Goal: Task Accomplishment & Management: Manage account settings

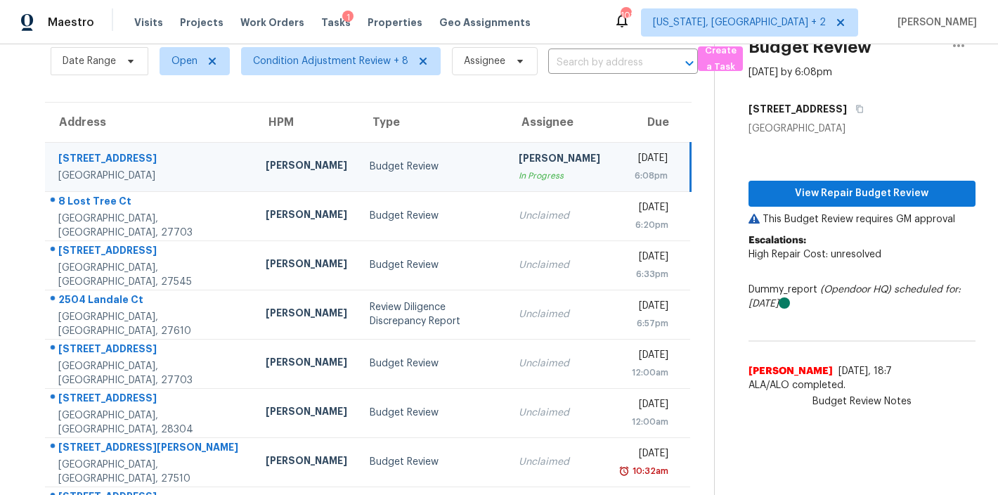
scroll to position [123, 0]
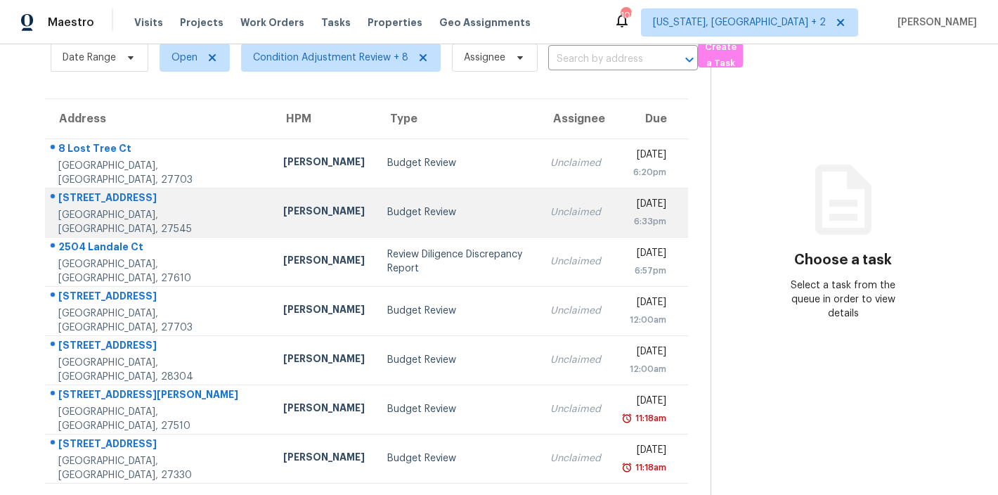
scroll to position [74, 0]
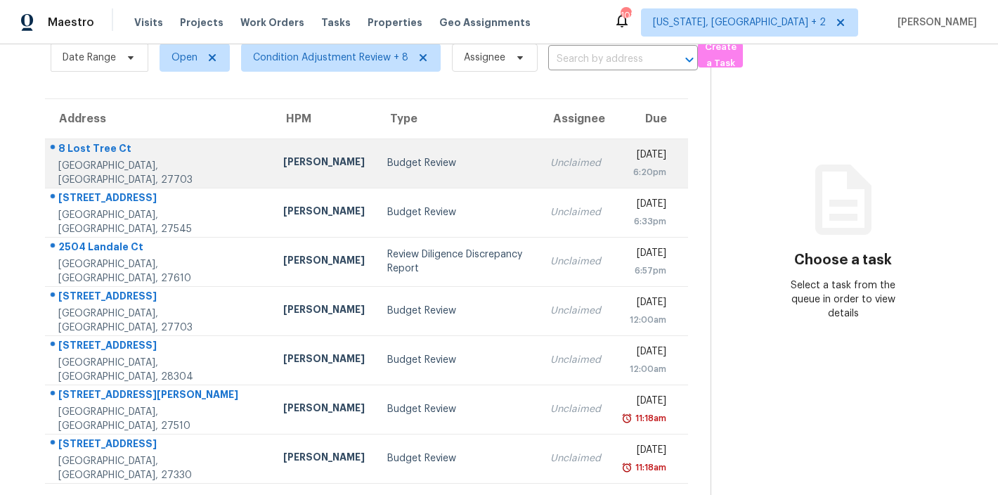
click at [283, 155] on div "[PERSON_NAME]" at bounding box center [324, 164] width 82 height 18
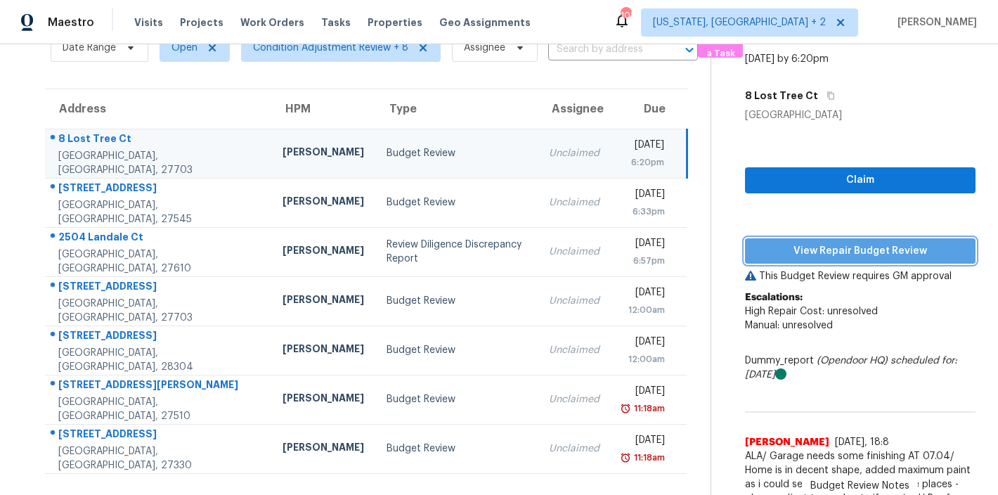
click at [892, 254] on span "View Repair Budget Review" at bounding box center [860, 251] width 208 height 18
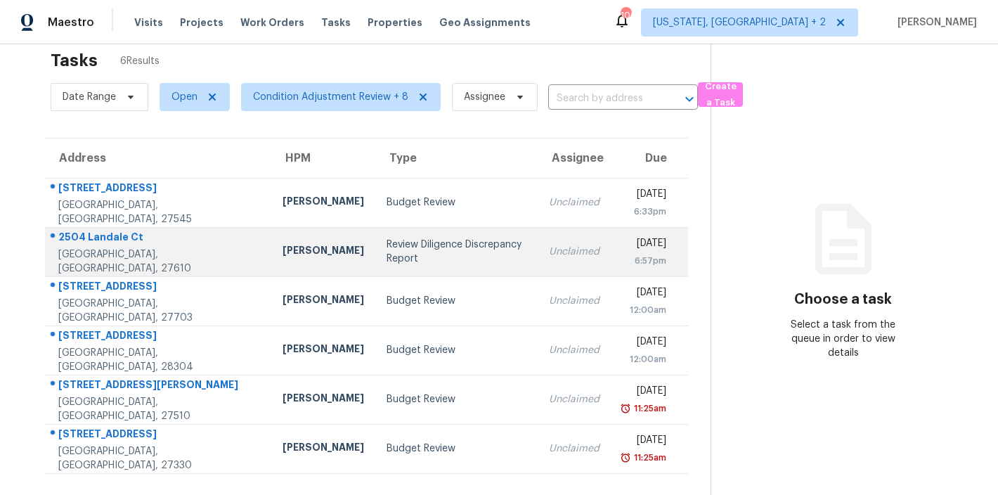
scroll to position [55, 0]
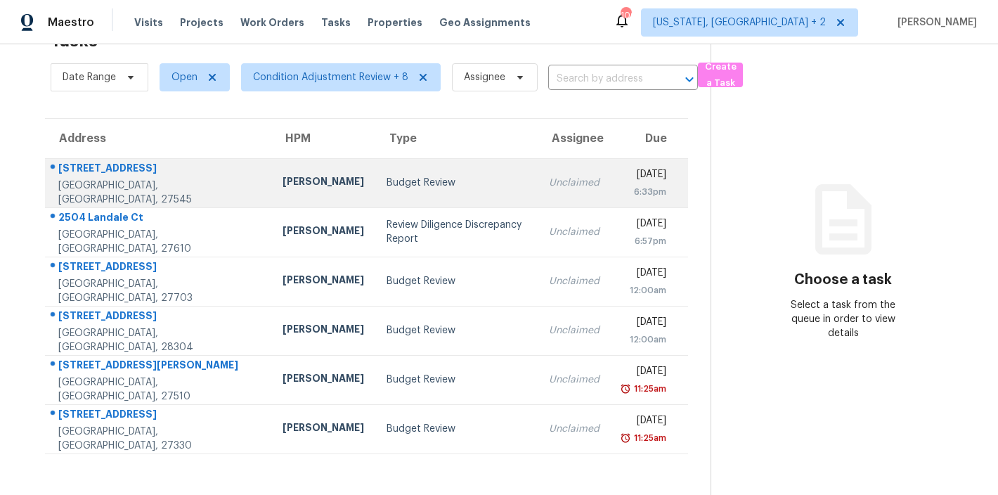
click at [375, 185] on td "Budget Review" at bounding box center [456, 182] width 162 height 49
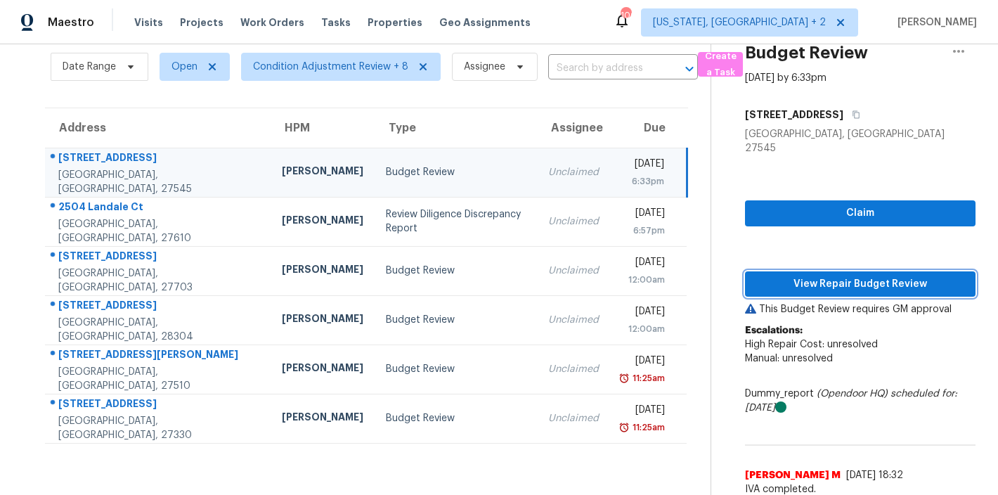
click at [857, 275] on span "View Repair Budget Review" at bounding box center [860, 284] width 208 height 18
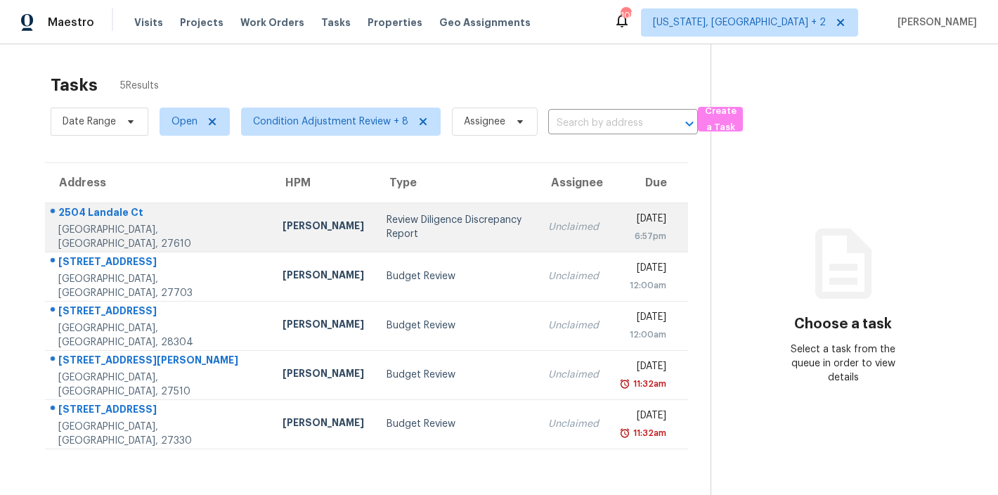
click at [375, 241] on td "Review Diligence Discrepancy Report" at bounding box center [456, 226] width 162 height 49
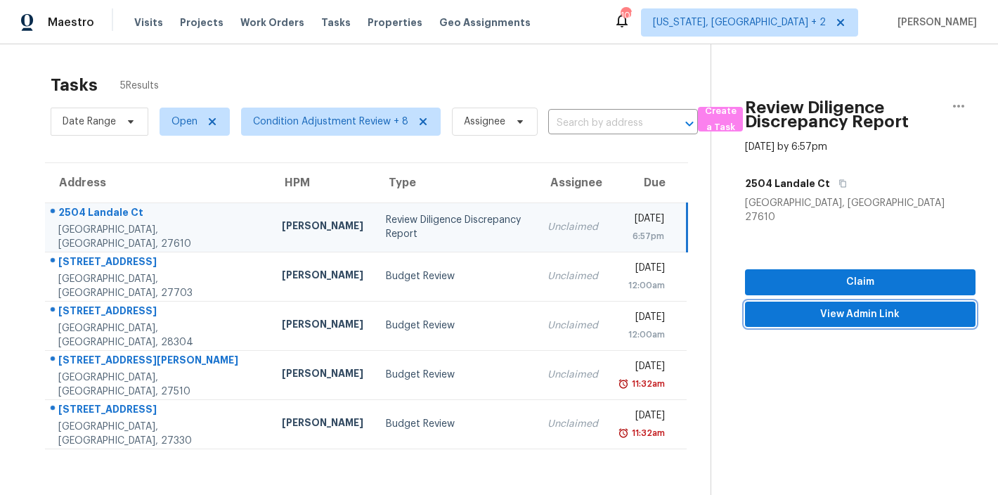
click at [844, 306] on span "View Admin Link" at bounding box center [860, 315] width 208 height 18
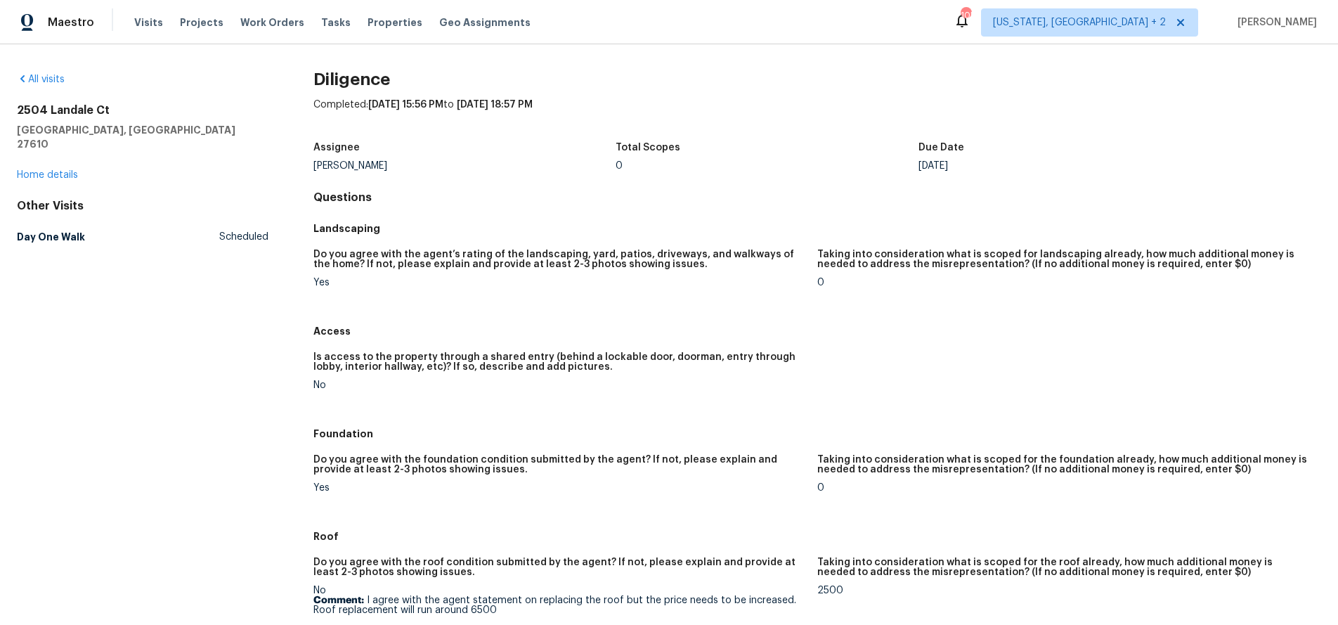
scroll to position [288, 0]
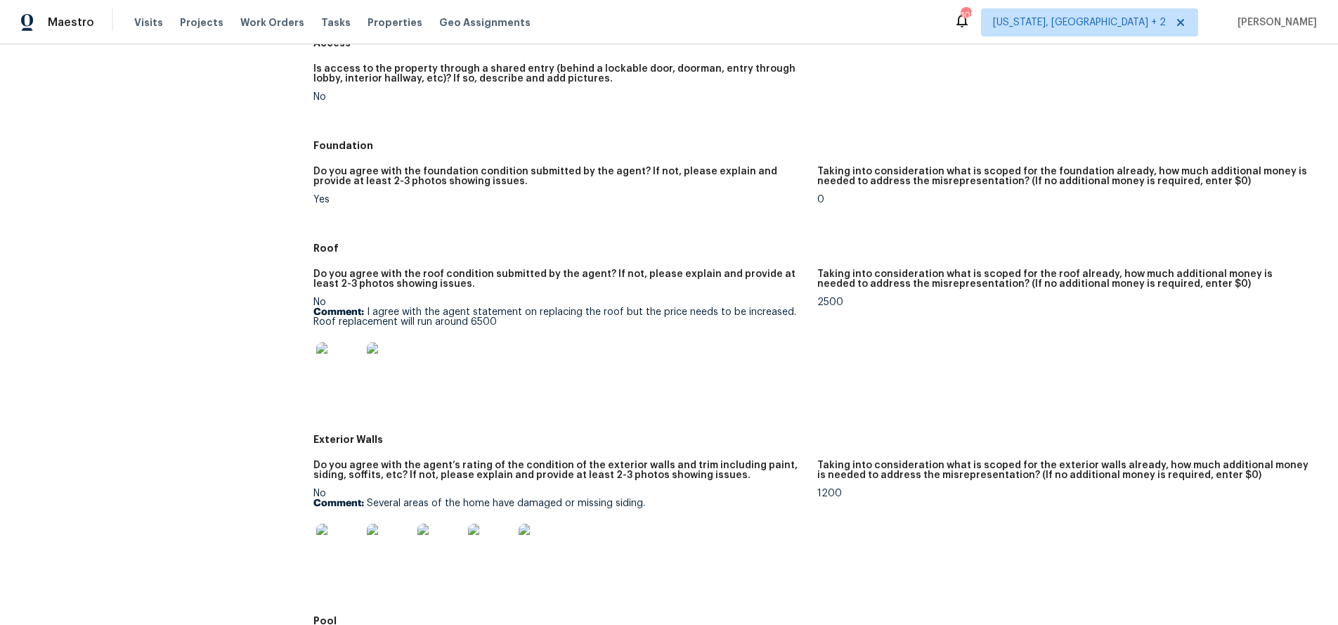
click at [571, 369] on div at bounding box center [559, 365] width 493 height 62
click at [886, 27] on div "Maestro Visits Projects Work Orders Tasks Properties Geo Assignments 105 Washin…" at bounding box center [669, 22] width 1338 height 44
click at [348, 367] on img at bounding box center [338, 364] width 45 height 45
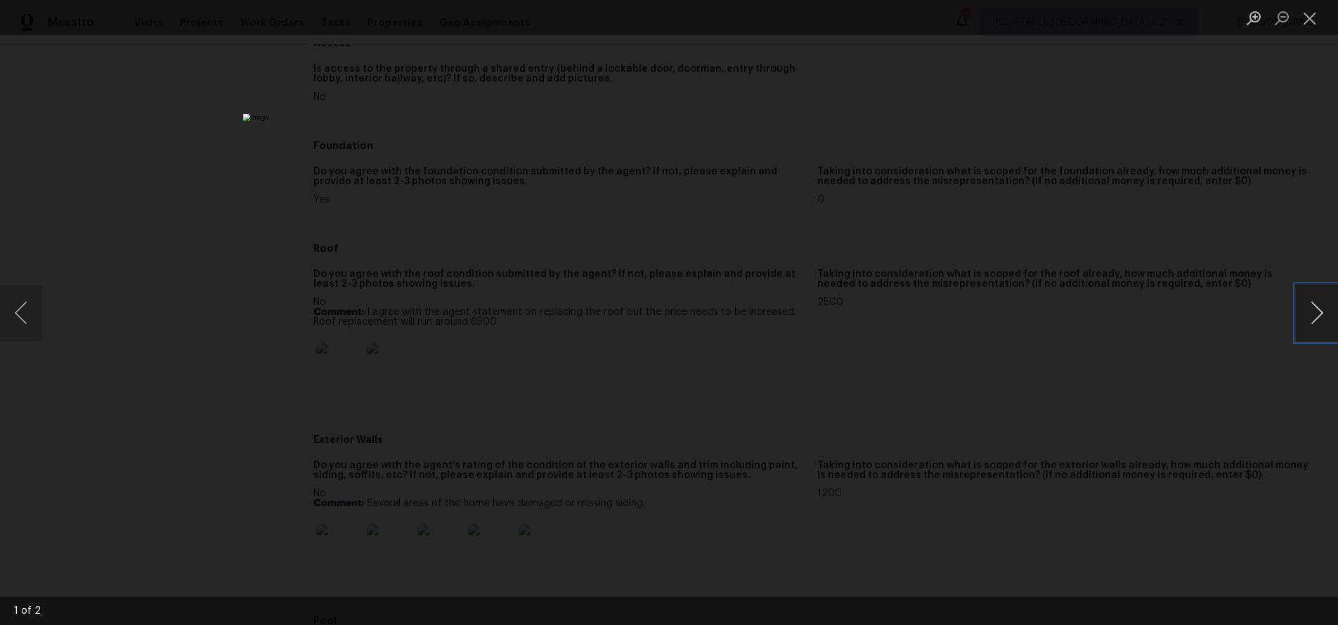
click at [997, 313] on button "Next image" at bounding box center [1317, 313] width 42 height 56
click at [997, 23] on button "Close lightbox" at bounding box center [1310, 18] width 28 height 25
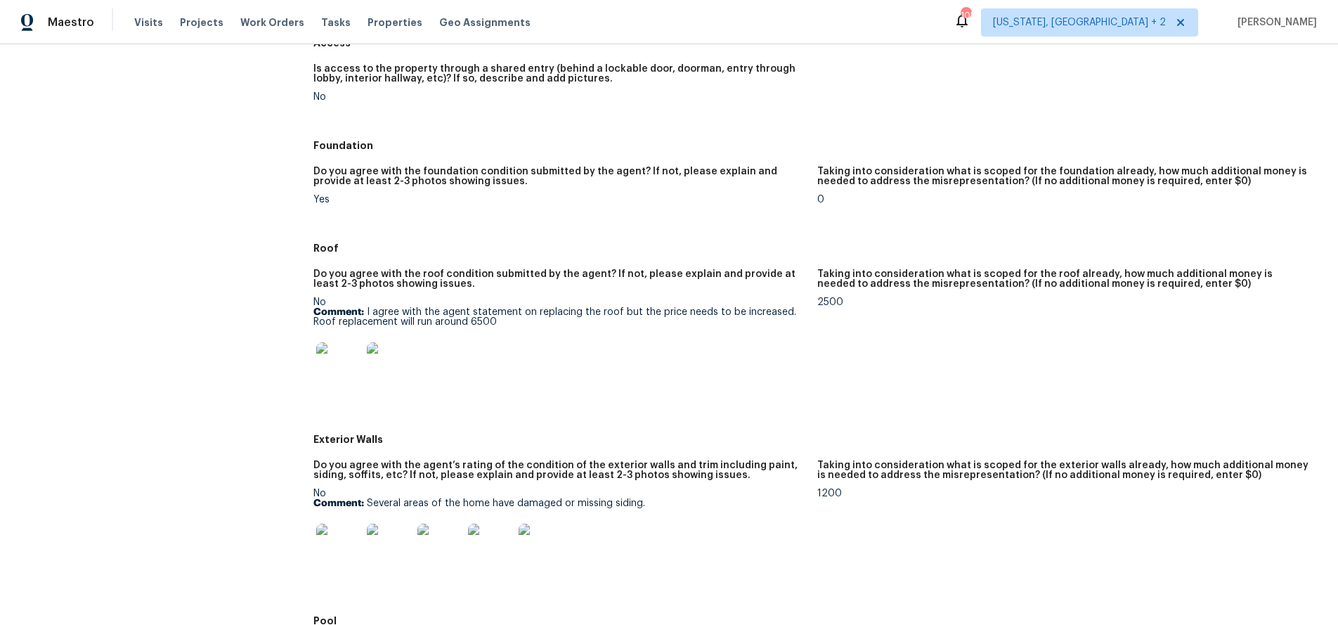
click at [705, 356] on div at bounding box center [559, 365] width 493 height 62
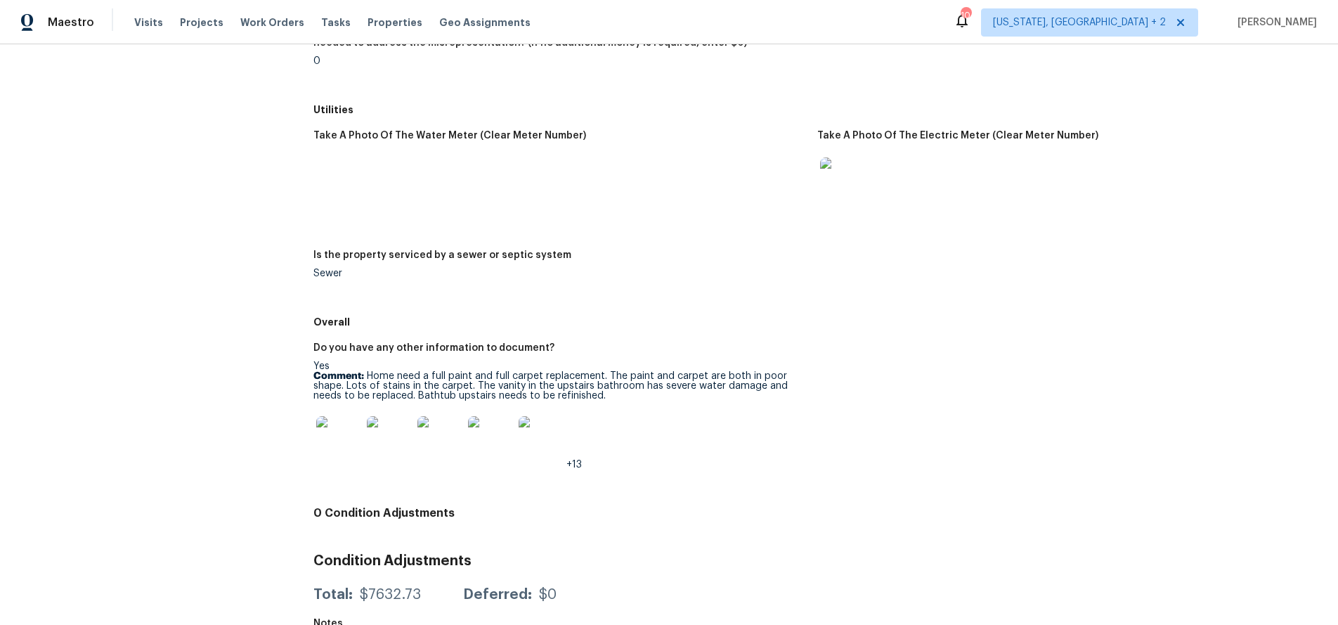
scroll to position [1904, 0]
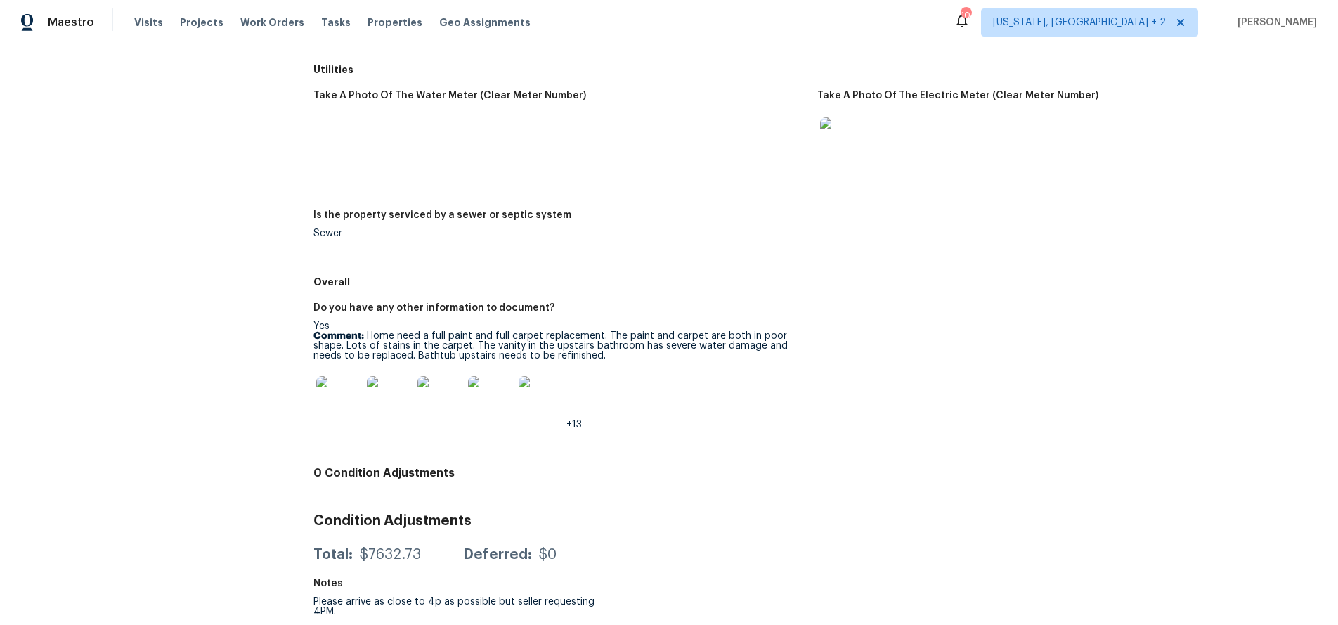
click at [335, 396] on img at bounding box center [338, 398] width 45 height 45
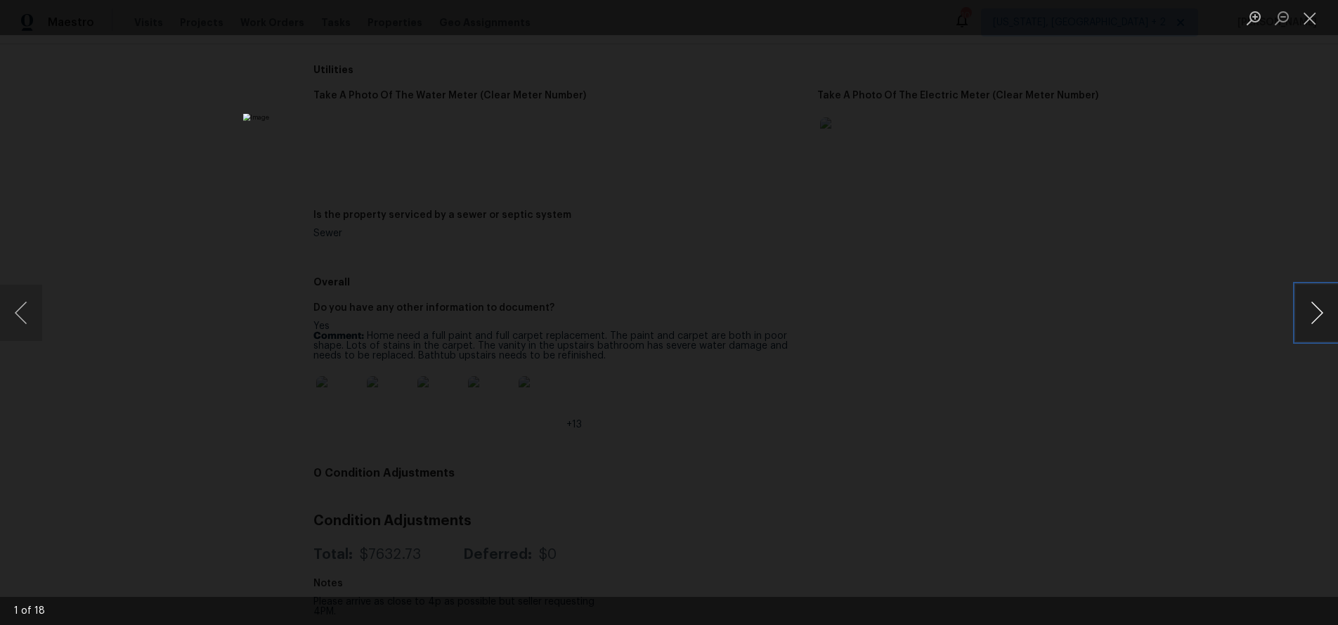
click at [997, 308] on button "Next image" at bounding box center [1317, 313] width 42 height 56
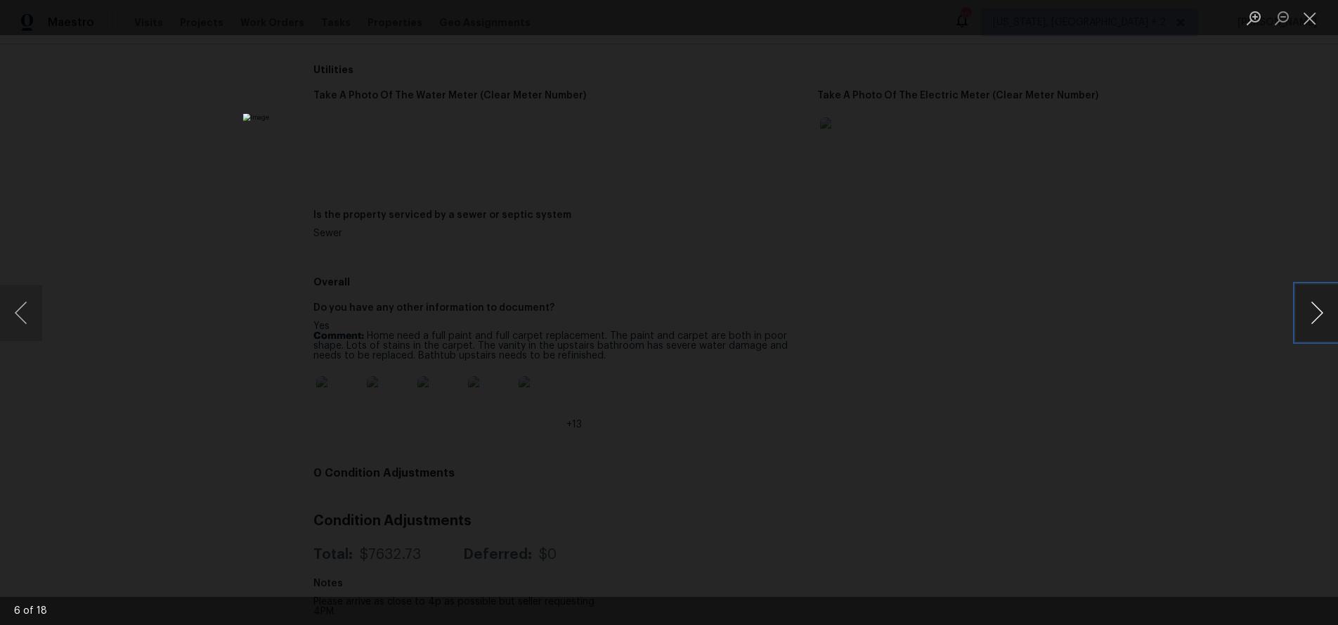
click at [997, 308] on button "Next image" at bounding box center [1317, 313] width 42 height 56
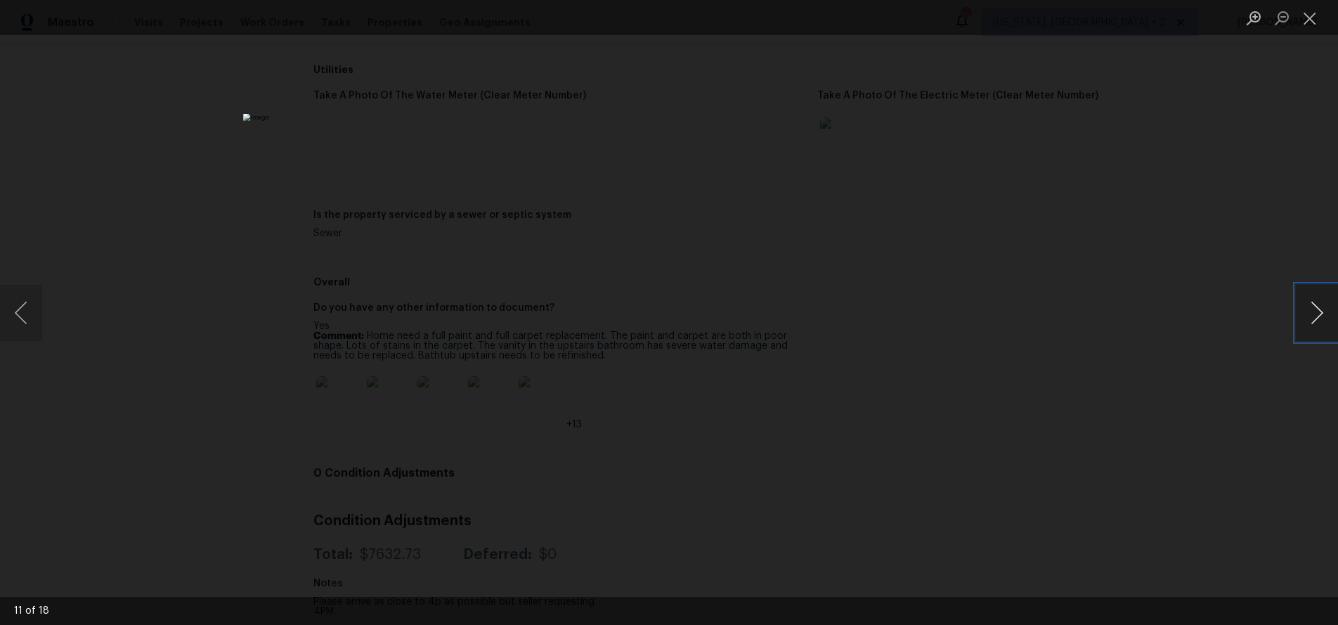
click at [997, 308] on button "Next image" at bounding box center [1317, 313] width 42 height 56
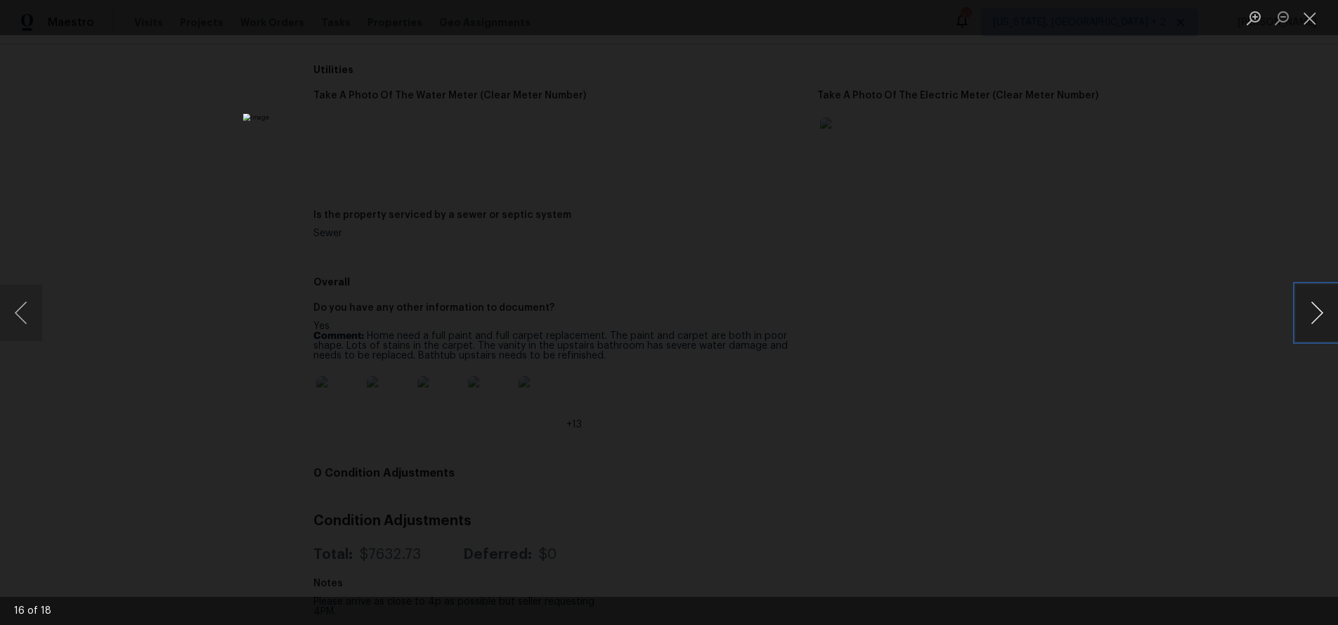
click at [997, 308] on button "Next image" at bounding box center [1317, 313] width 42 height 56
click at [997, 300] on button "Next image" at bounding box center [1317, 313] width 42 height 56
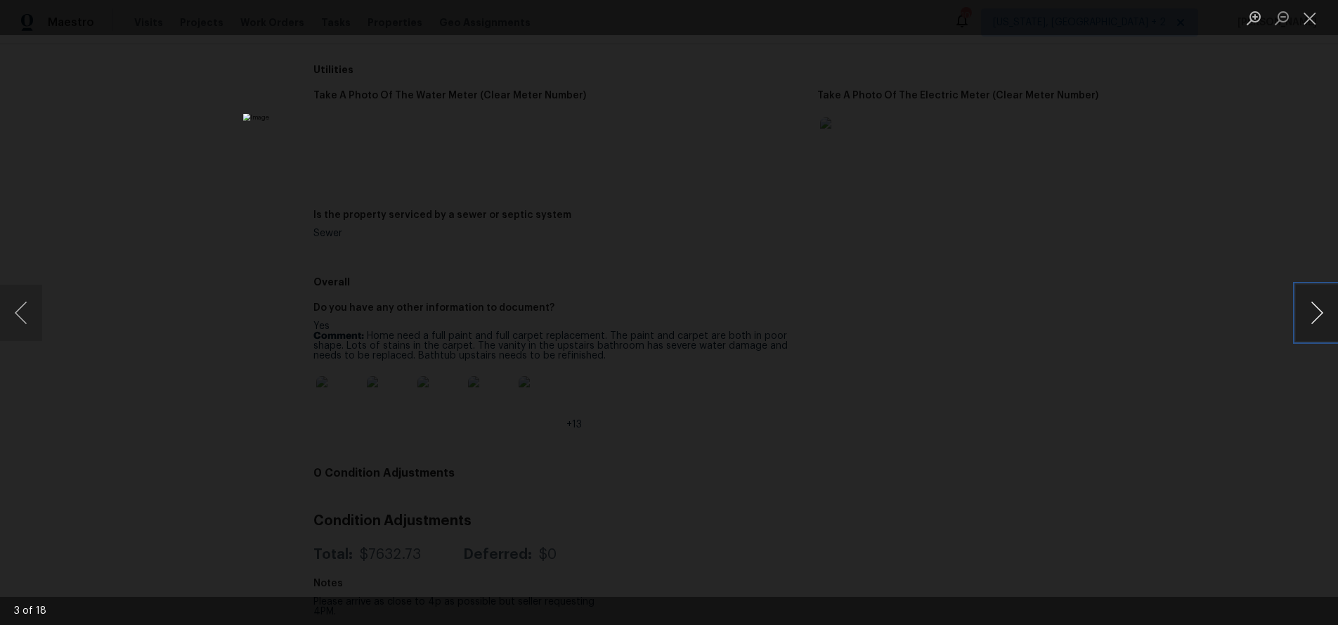
click at [997, 303] on button "Next image" at bounding box center [1317, 313] width 42 height 56
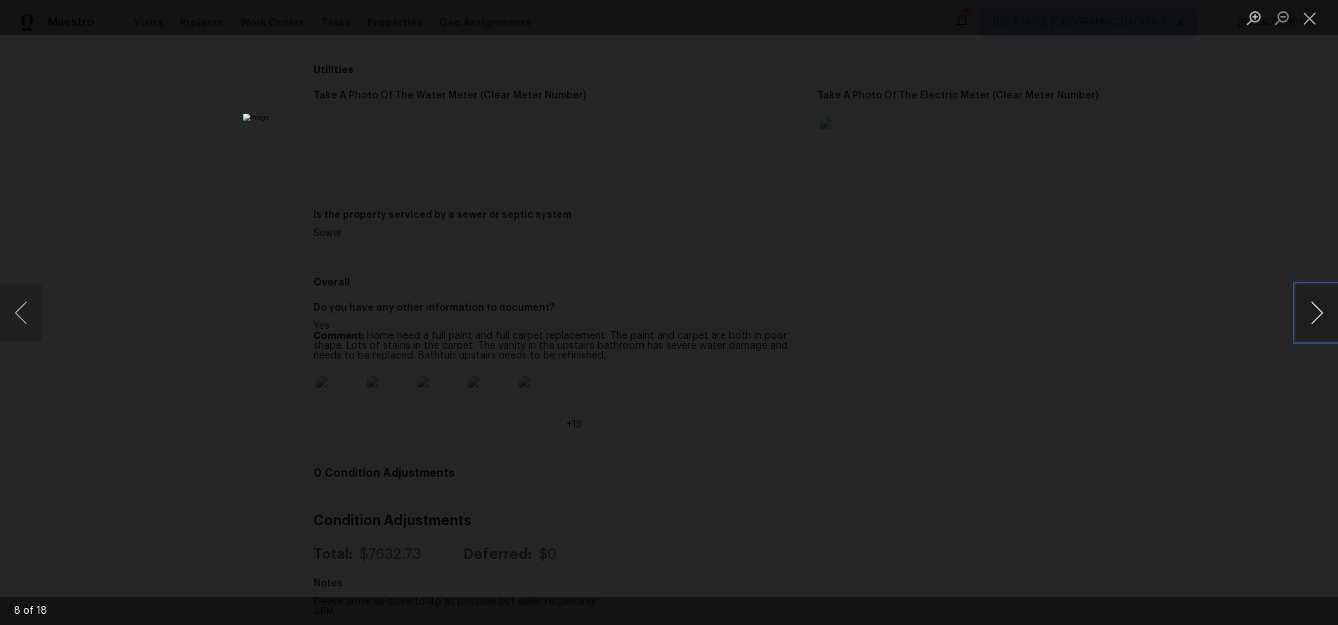
click at [997, 303] on button "Next image" at bounding box center [1317, 313] width 42 height 56
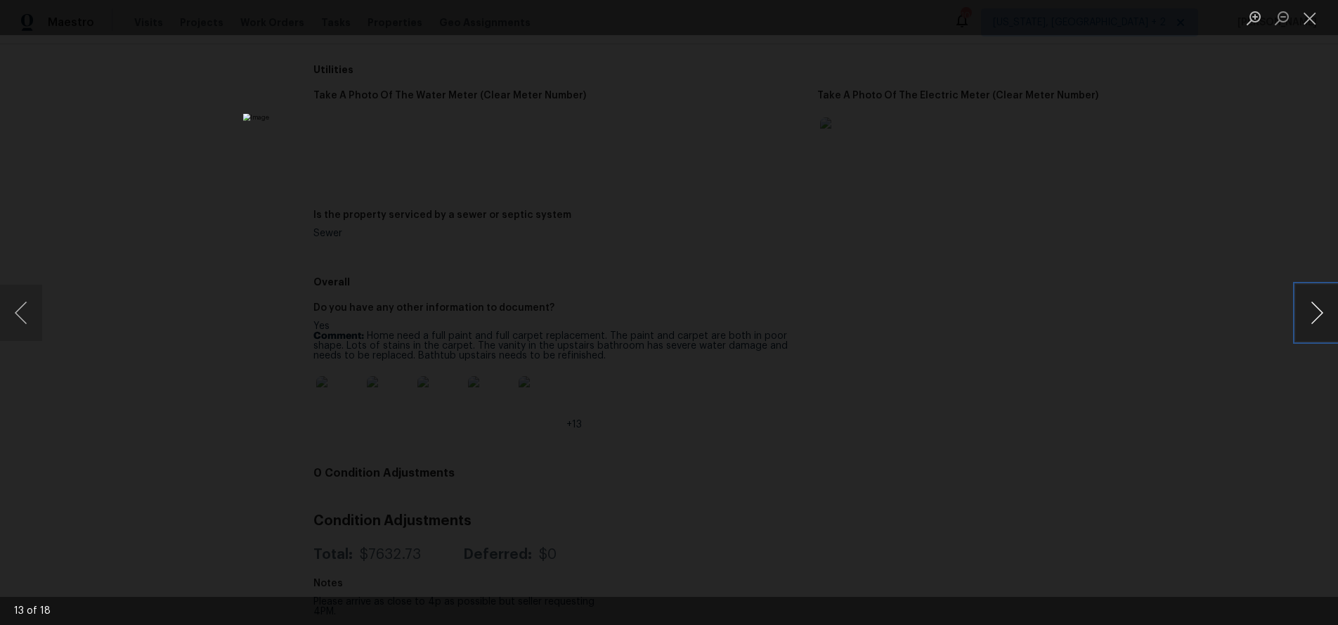
click at [997, 303] on button "Next image" at bounding box center [1317, 313] width 42 height 56
click at [997, 24] on button "Close lightbox" at bounding box center [1310, 18] width 28 height 25
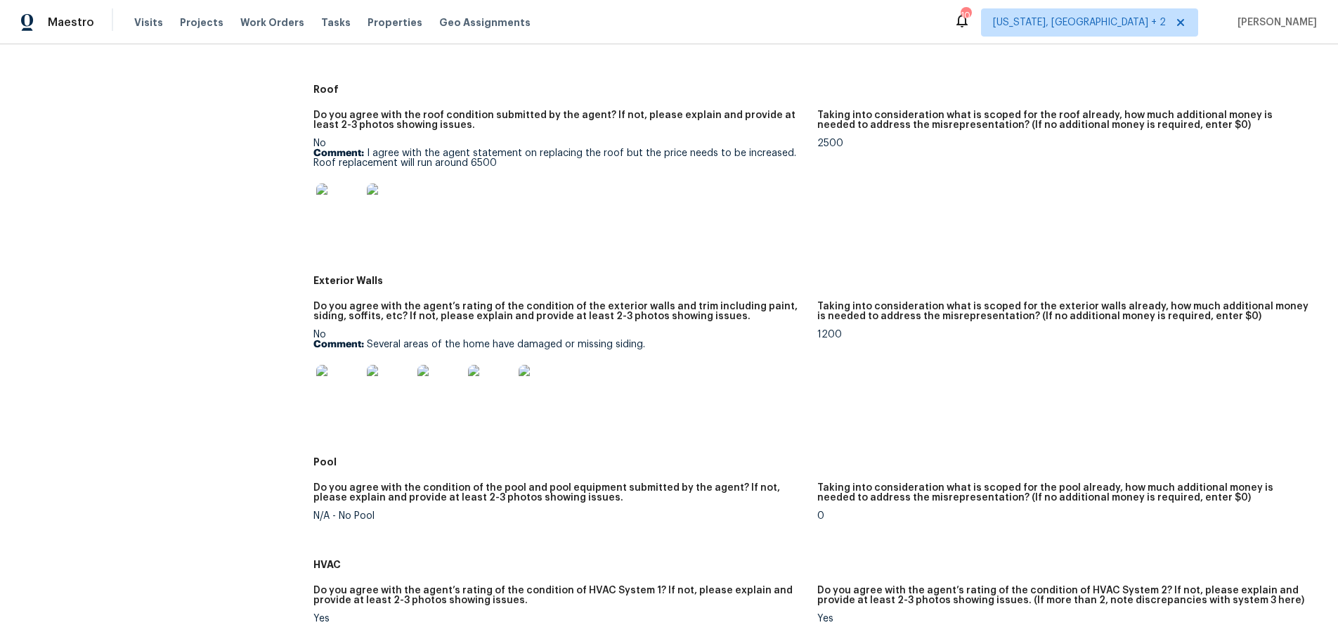
scroll to position [393, 0]
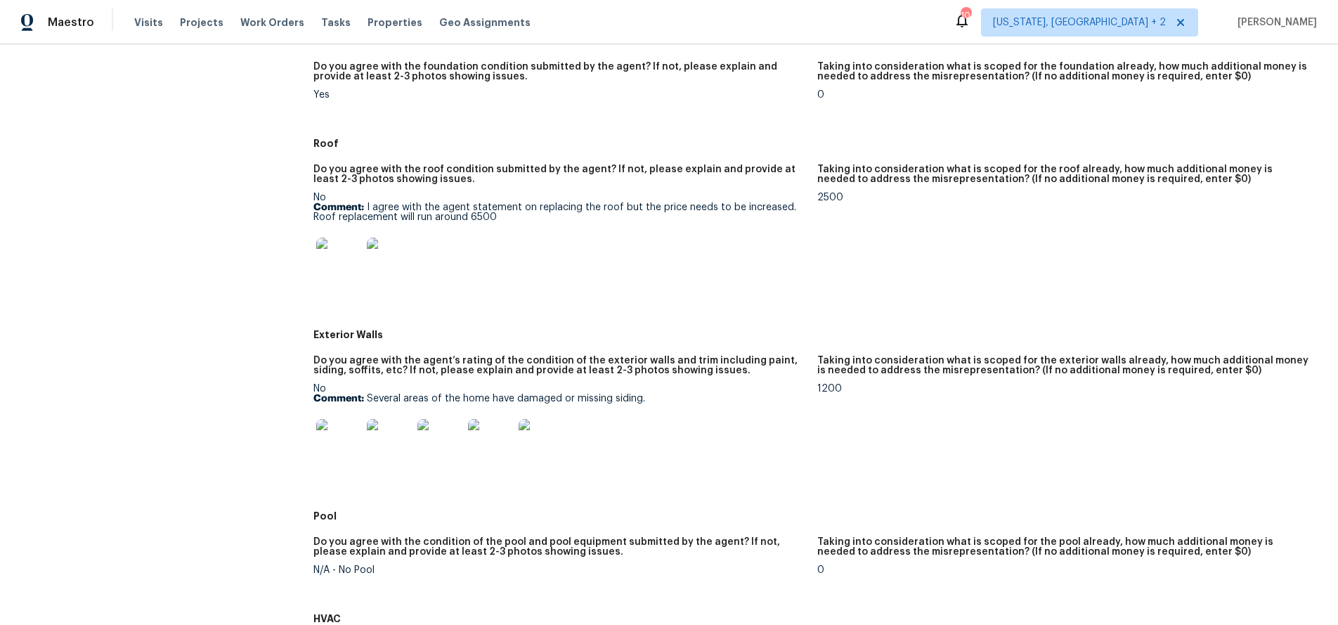
click at [339, 438] on img at bounding box center [338, 441] width 45 height 45
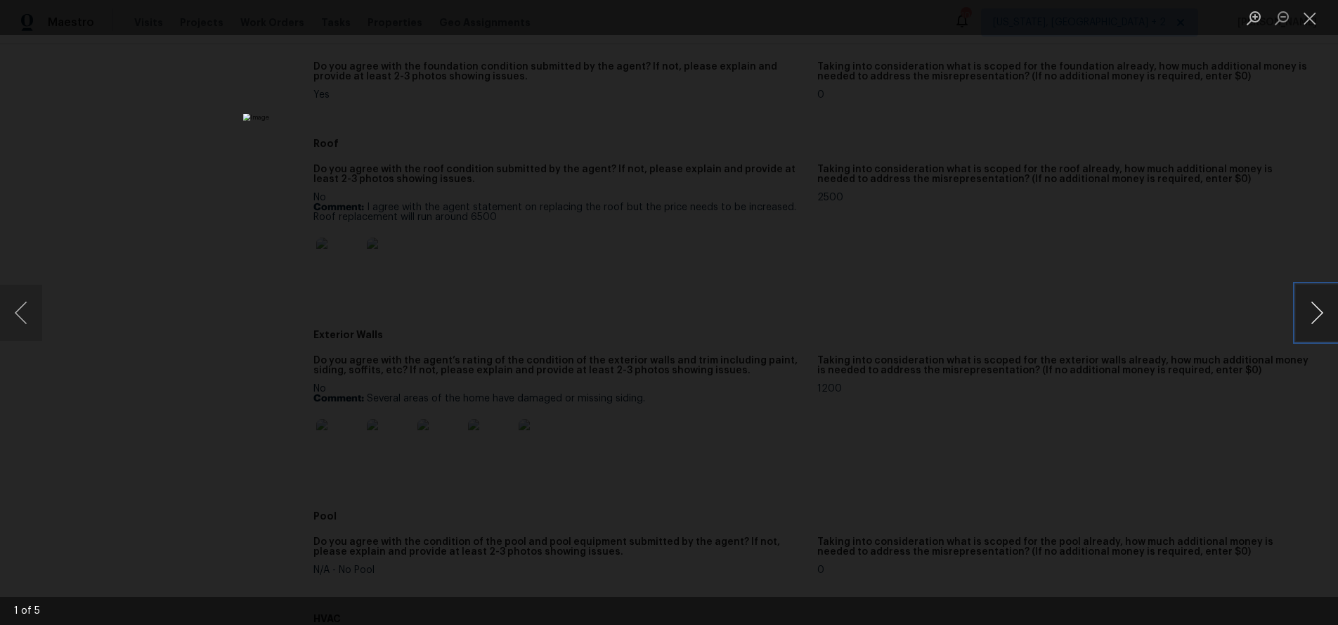
click at [997, 294] on button "Next image" at bounding box center [1317, 313] width 42 height 56
click at [997, 296] on button "Next image" at bounding box center [1317, 313] width 42 height 56
click at [997, 308] on button "Next image" at bounding box center [1317, 313] width 42 height 56
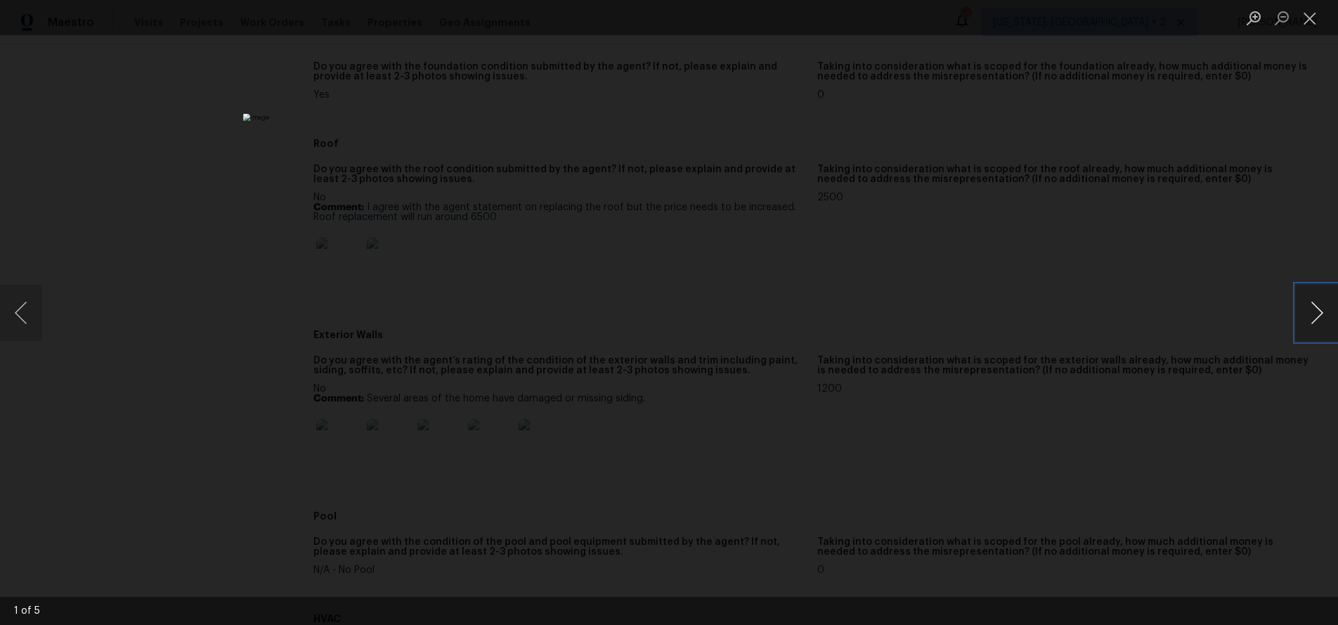
click at [997, 308] on button "Next image" at bounding box center [1317, 313] width 42 height 56
click at [997, 22] on button "Close lightbox" at bounding box center [1310, 18] width 28 height 25
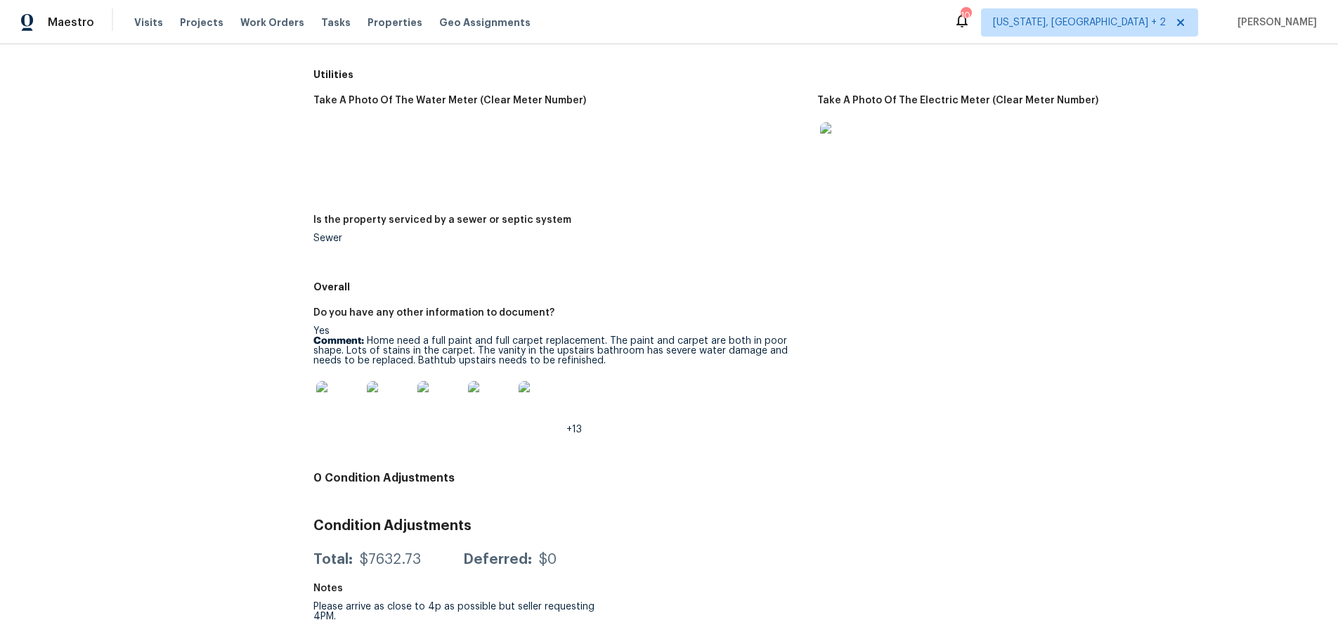
scroll to position [1887, 0]
click at [542, 332] on div "Yes Comment: Home need a full paint and full carpet replacement. The paint and …" at bounding box center [559, 379] width 493 height 108
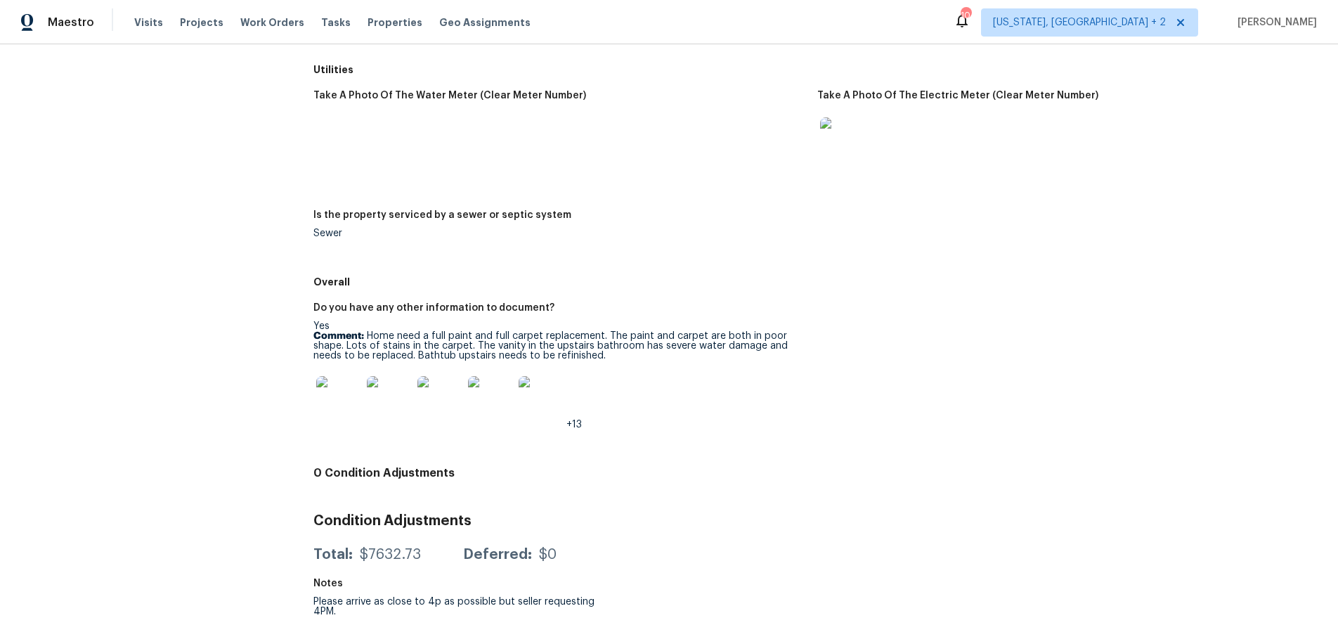
click at [548, 21] on div "Maestro Visits Projects Work Orders Tasks Properties Geo Assignments 104 Washin…" at bounding box center [669, 22] width 1338 height 44
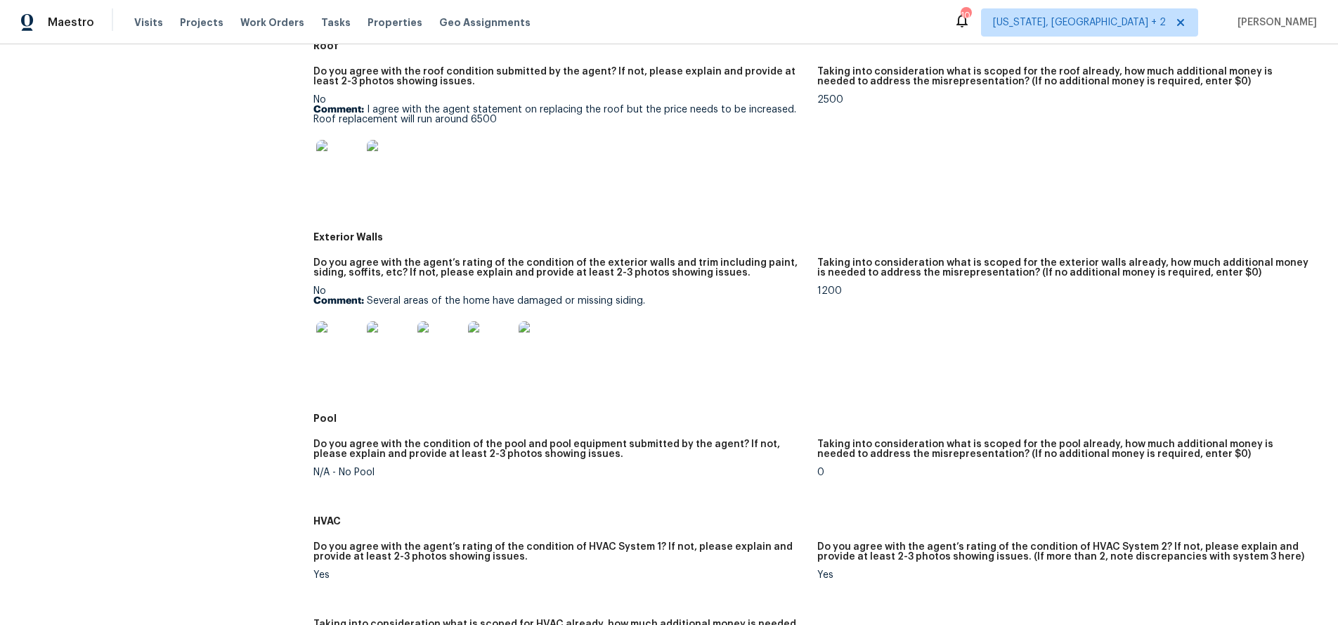
scroll to position [426, 0]
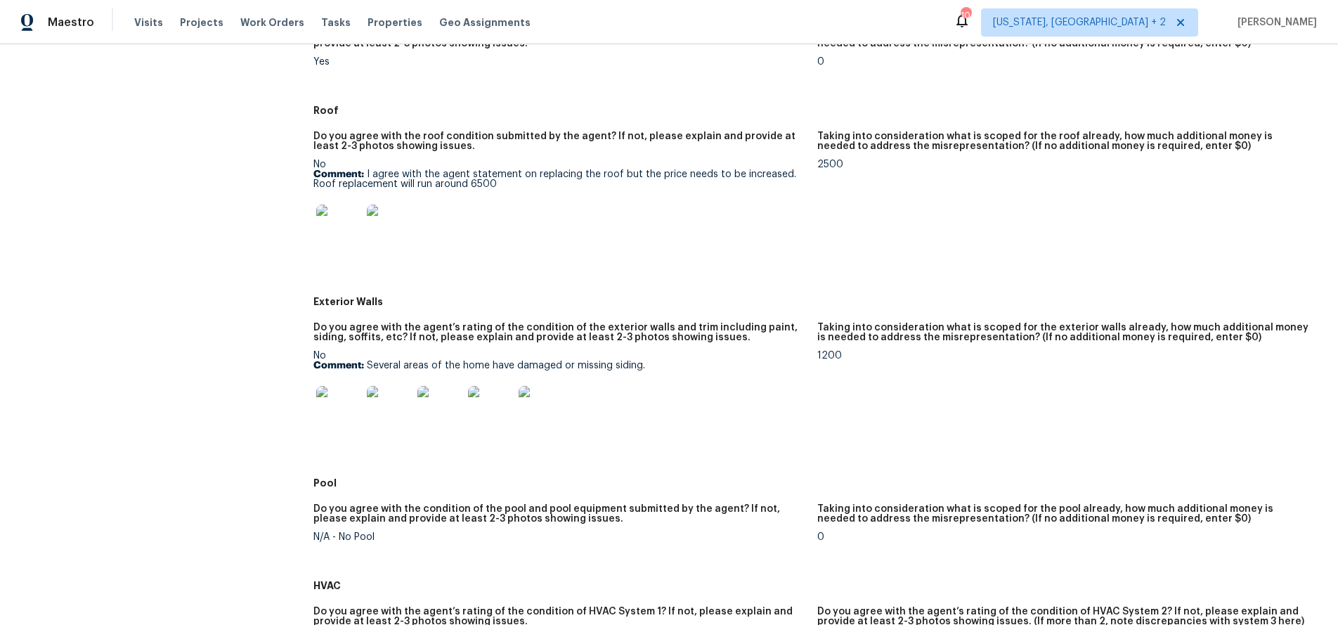
click at [596, 36] on div "Maestro Visits Projects Work Orders Tasks Properties Geo Assignments 104 Washin…" at bounding box center [669, 22] width 1338 height 44
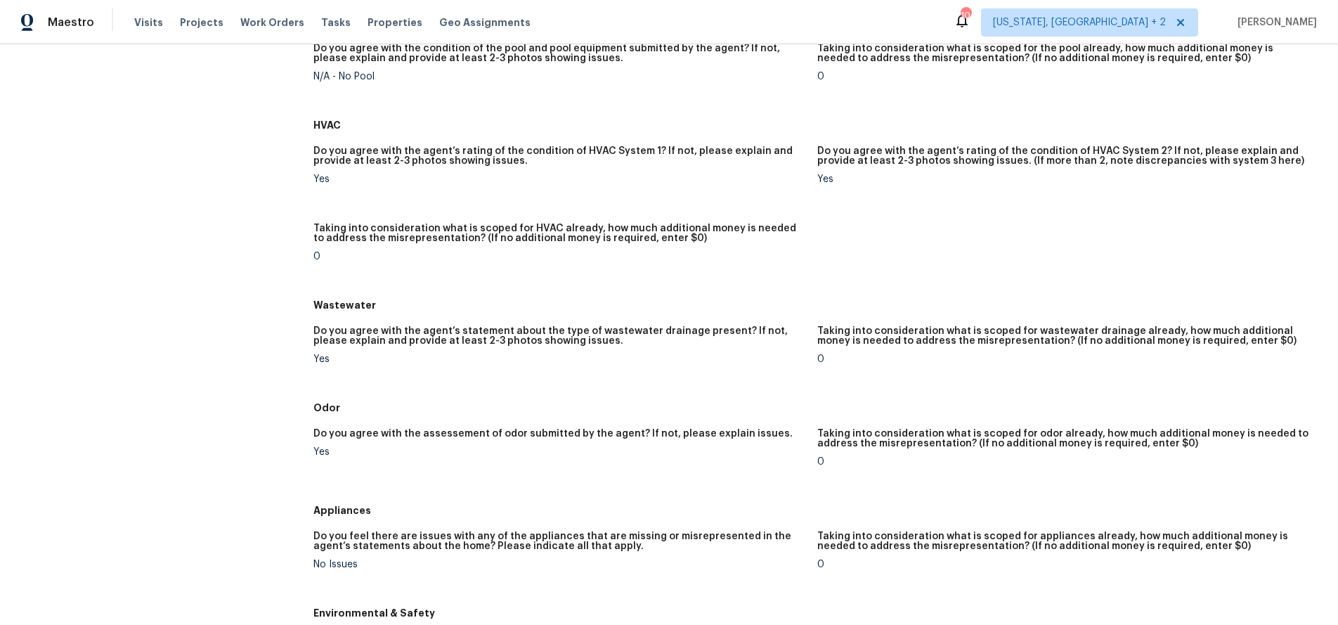
scroll to position [0, 0]
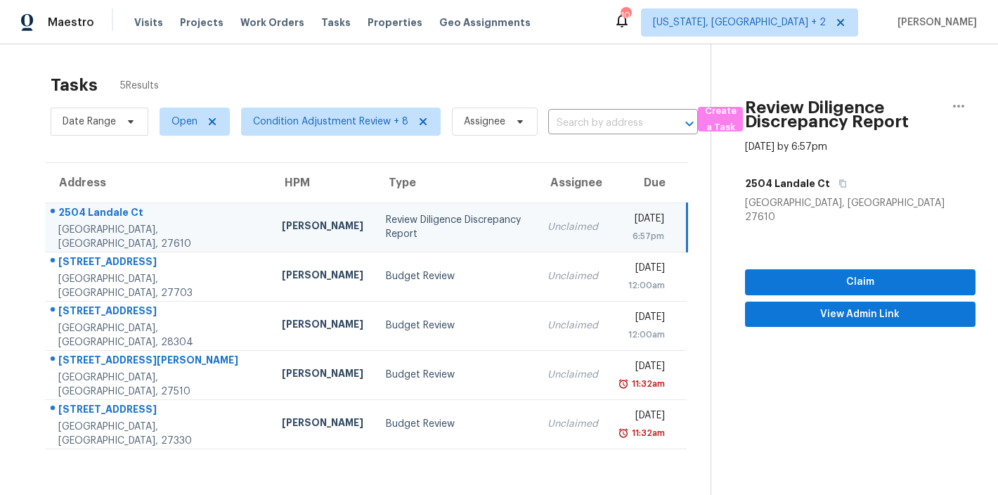
click at [374, 237] on td "Review Diligence Discrepancy Report" at bounding box center [455, 226] width 162 height 49
click at [950, 98] on icon "button" at bounding box center [958, 106] width 17 height 17
click at [871, 109] on div "Cancel this task" at bounding box center [868, 109] width 110 height 14
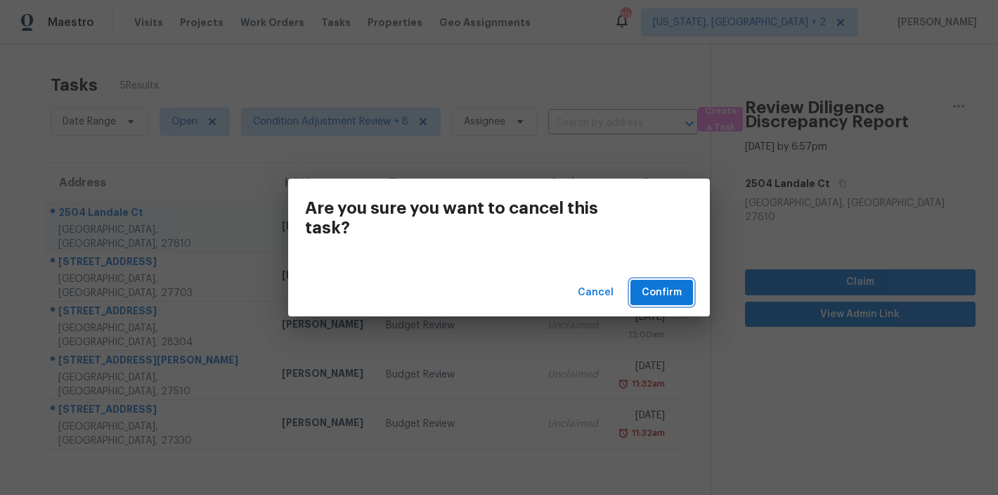
click at [672, 296] on span "Confirm" at bounding box center [661, 293] width 40 height 18
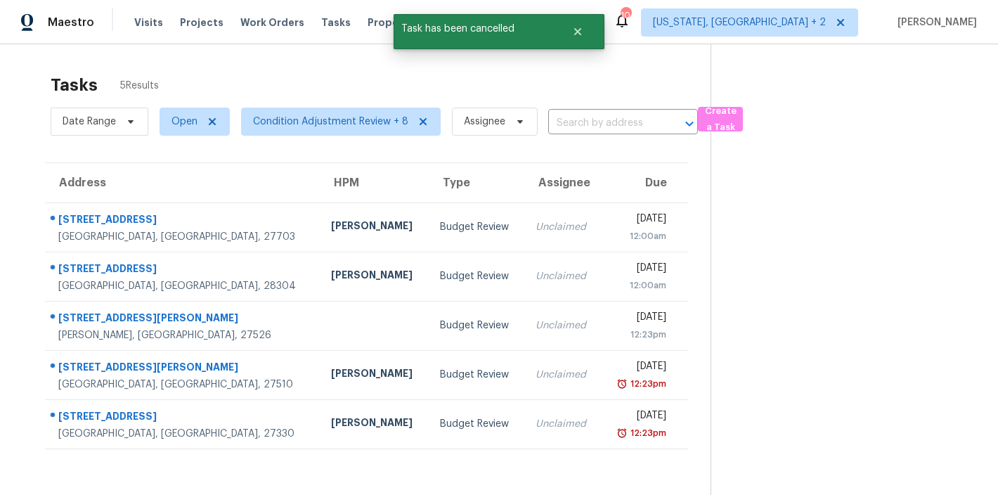
click at [272, 80] on div "Tasks 5 Results" at bounding box center [381, 85] width 660 height 37
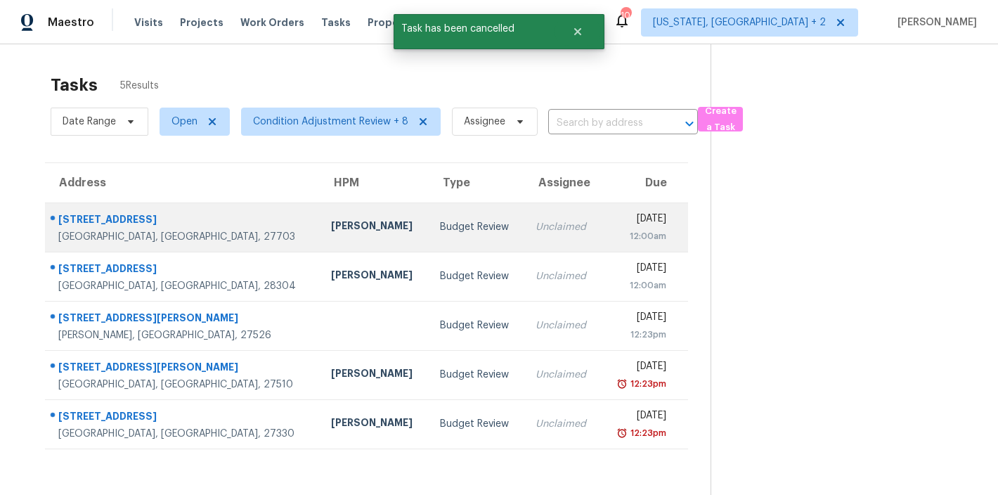
click at [320, 238] on td "Lee Privette" at bounding box center [374, 226] width 109 height 49
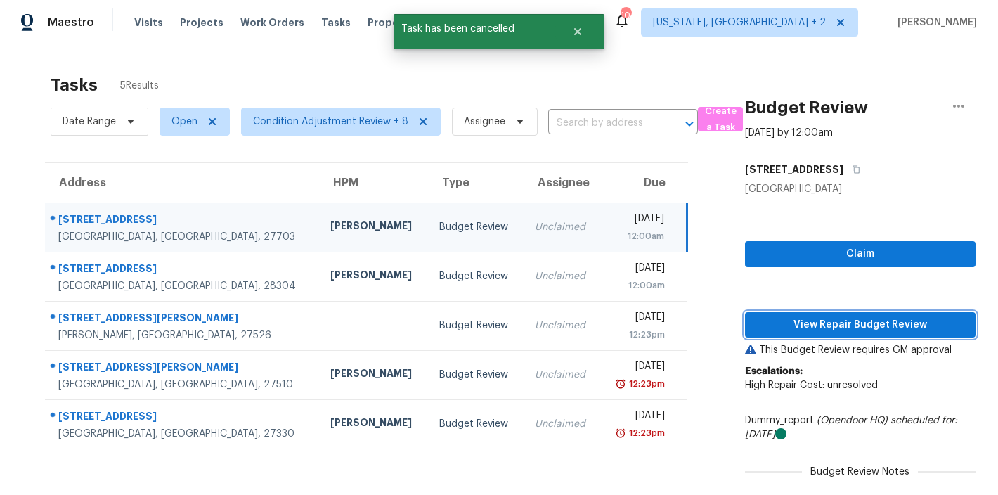
click at [870, 323] on span "View Repair Budget Review" at bounding box center [860, 325] width 208 height 18
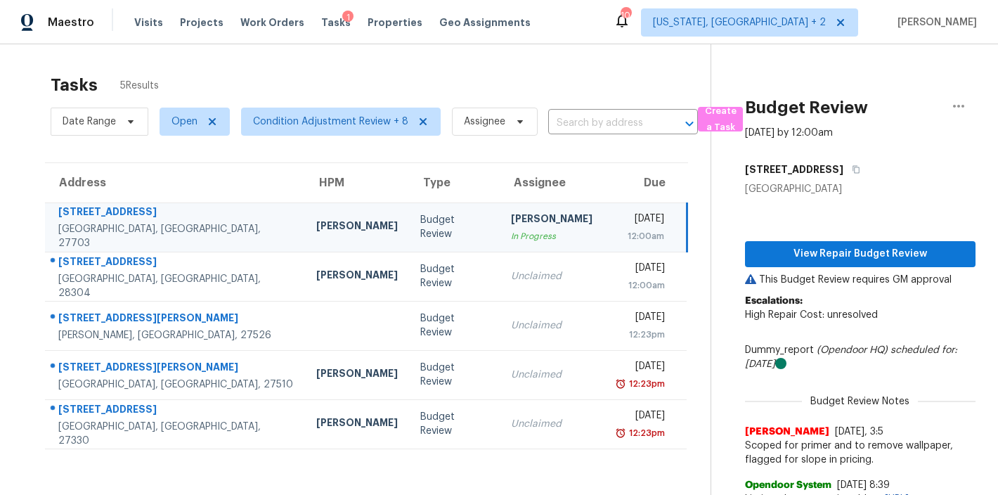
click at [371, 64] on div "Tasks 5 Results Date Range Open Condition Adjustment Review + 8 Assignee ​ Crea…" at bounding box center [499, 291] width 998 height 495
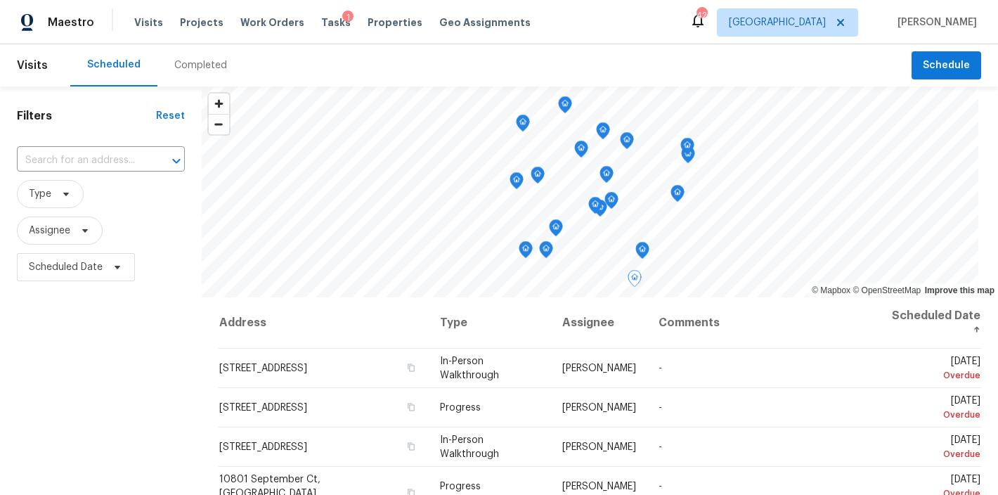
click at [146, 372] on div "Filters Reset ​ Type Assignee Scheduled Date" at bounding box center [101, 389] width 202 height 606
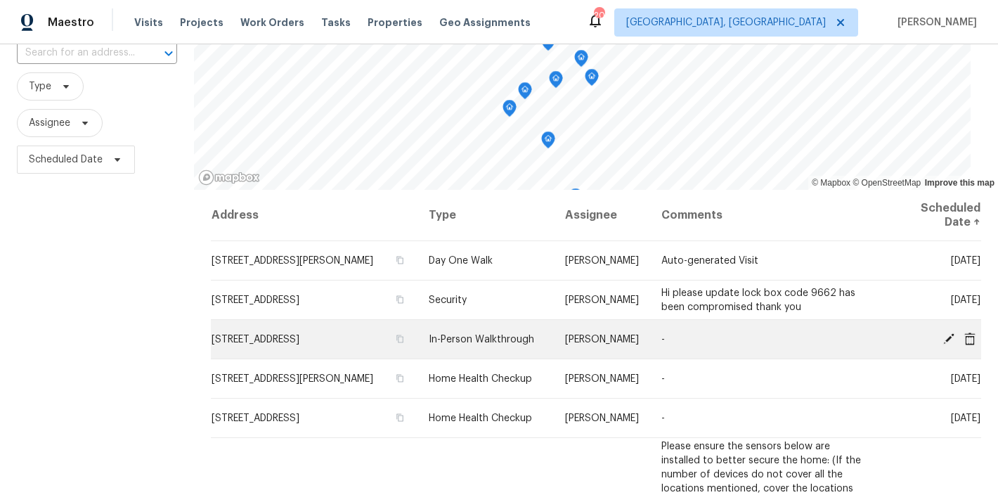
click at [942, 336] on icon at bounding box center [948, 338] width 13 height 13
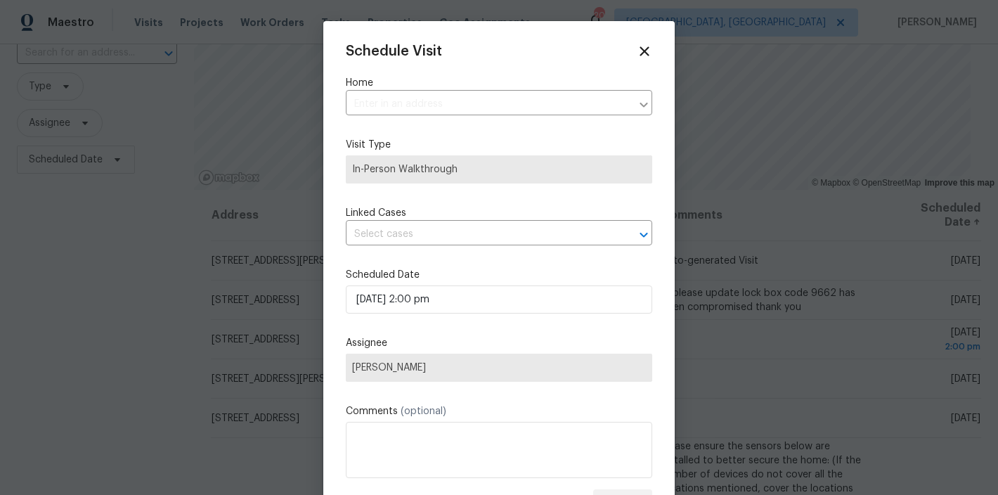
type input "13613 Providence Trail Cir, Ashland, VA 23005"
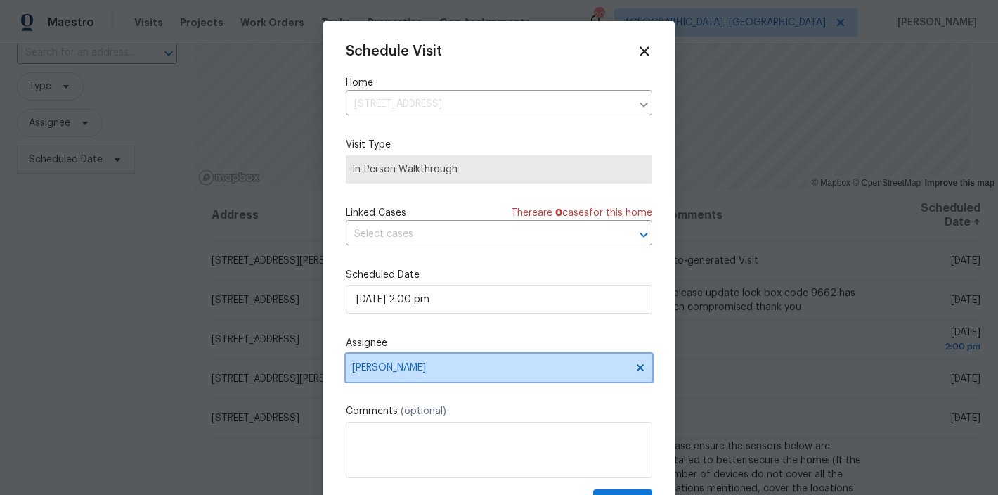
click at [413, 370] on span "[PERSON_NAME]" at bounding box center [489, 367] width 275 height 11
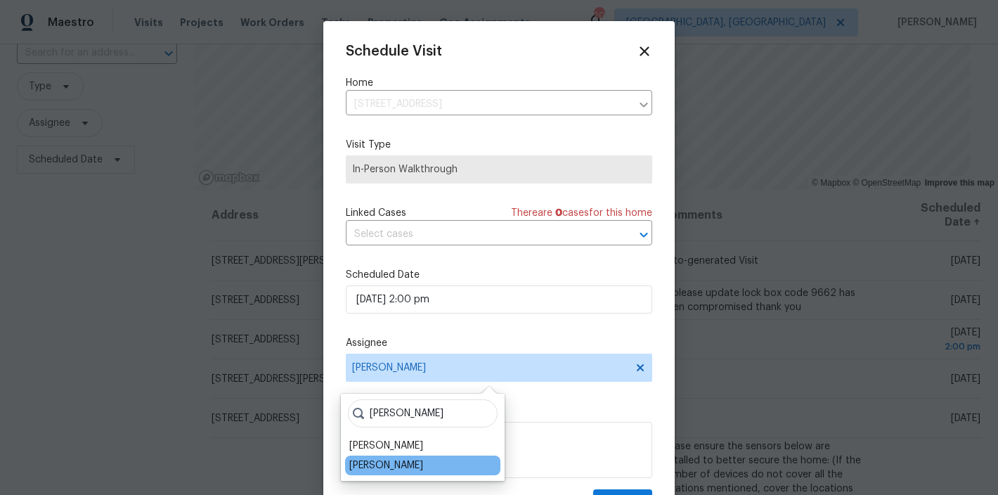
type input "chris"
click at [408, 472] on div "Christopher Neilson" at bounding box center [422, 465] width 155 height 20
click at [423, 469] on div "Christopher Neilson" at bounding box center [386, 465] width 74 height 14
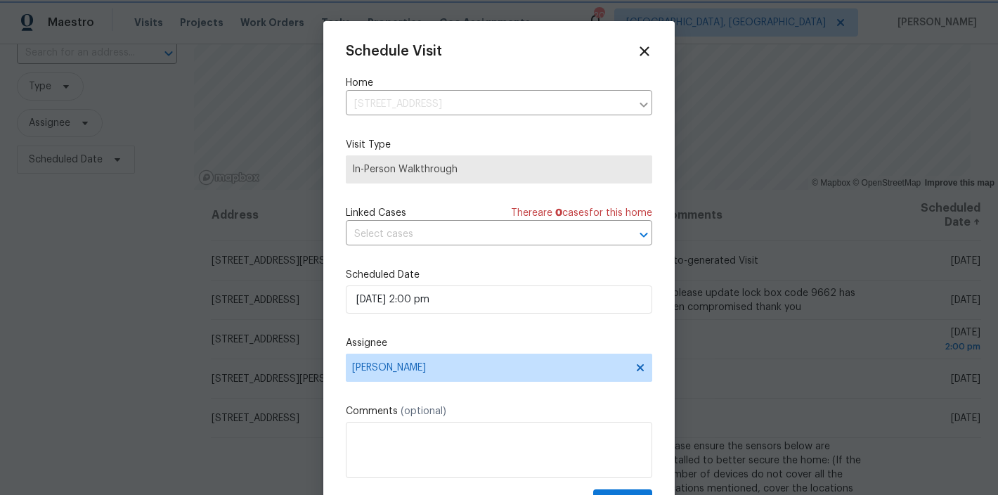
scroll to position [24, 0]
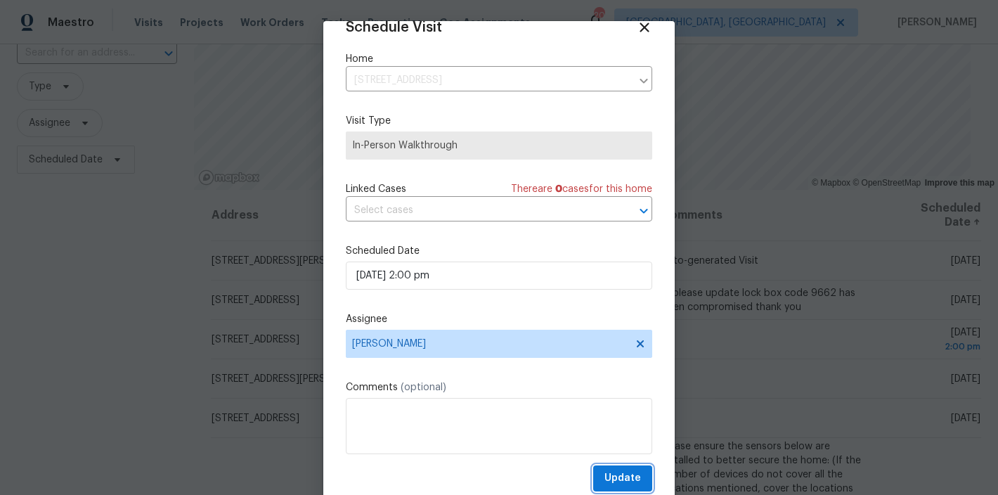
click at [604, 476] on span "Update" at bounding box center [622, 478] width 37 height 18
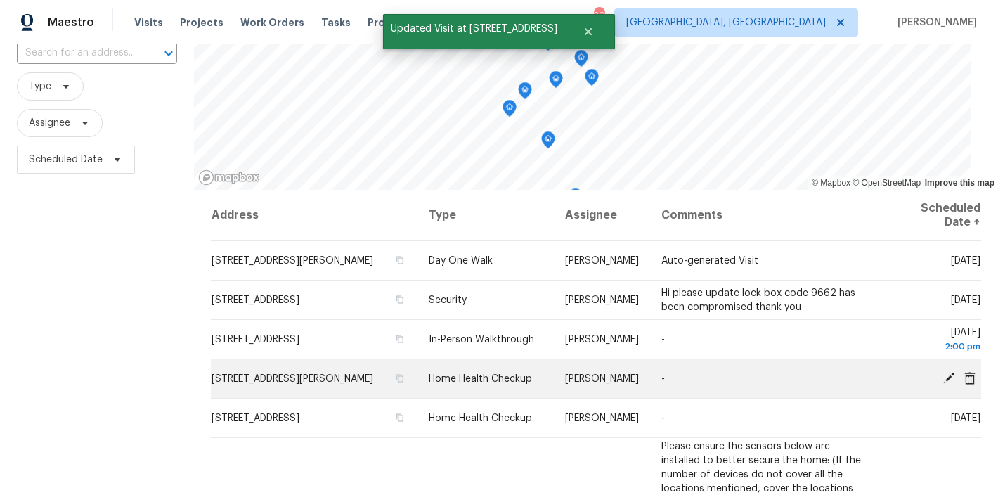
click at [943, 377] on icon at bounding box center [948, 377] width 11 height 11
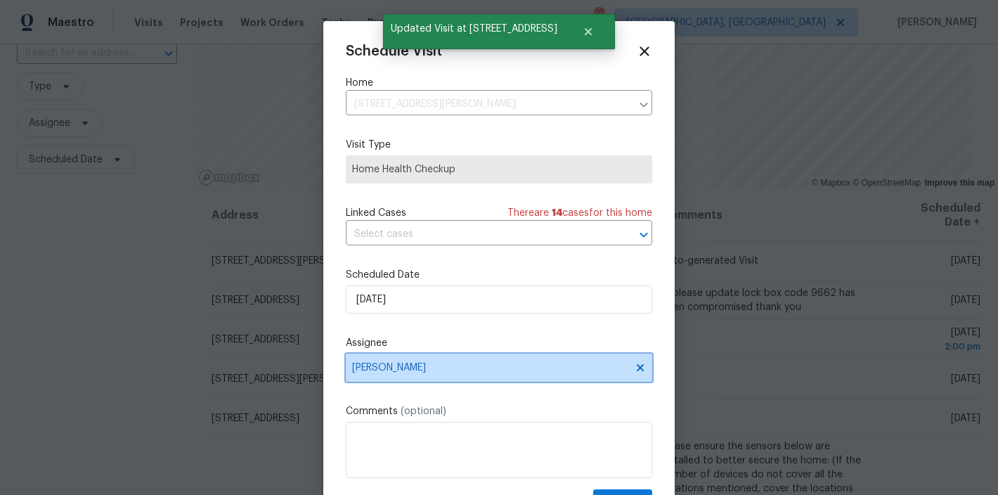
click at [413, 363] on span "[PERSON_NAME]" at bounding box center [489, 367] width 275 height 11
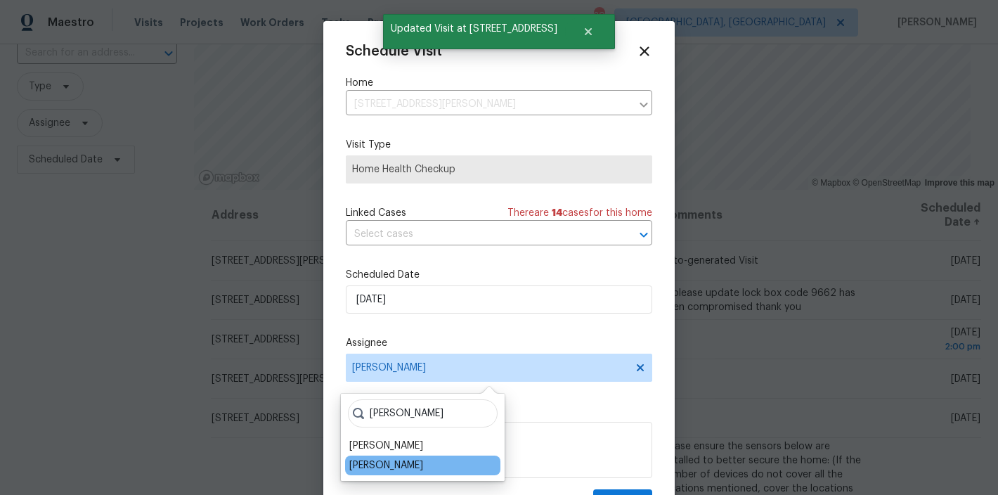
type input "chris"
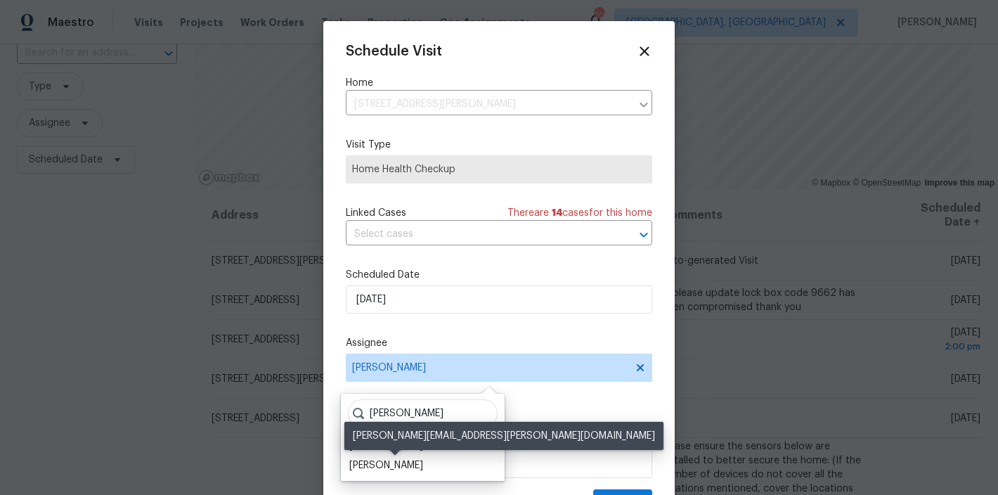
drag, startPoint x: 424, startPoint y: 460, endPoint x: 548, endPoint y: 466, distance: 123.8
click at [423, 460] on div "Christopher Neilson" at bounding box center [386, 465] width 74 height 14
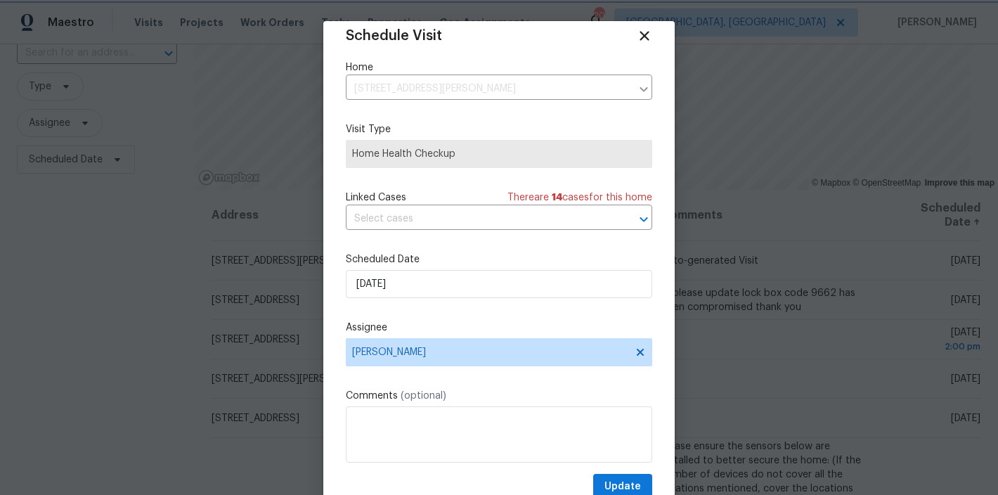
scroll to position [25, 0]
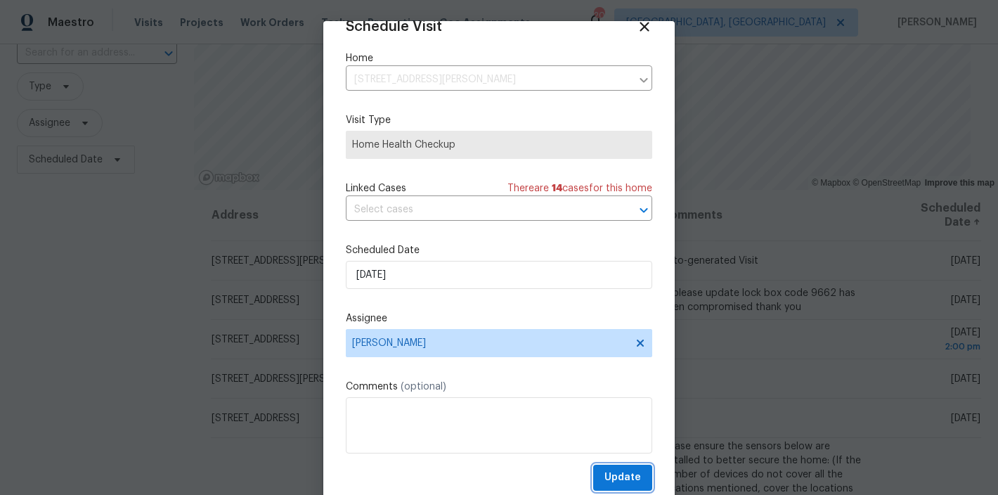
click at [614, 472] on span "Update" at bounding box center [622, 478] width 37 height 18
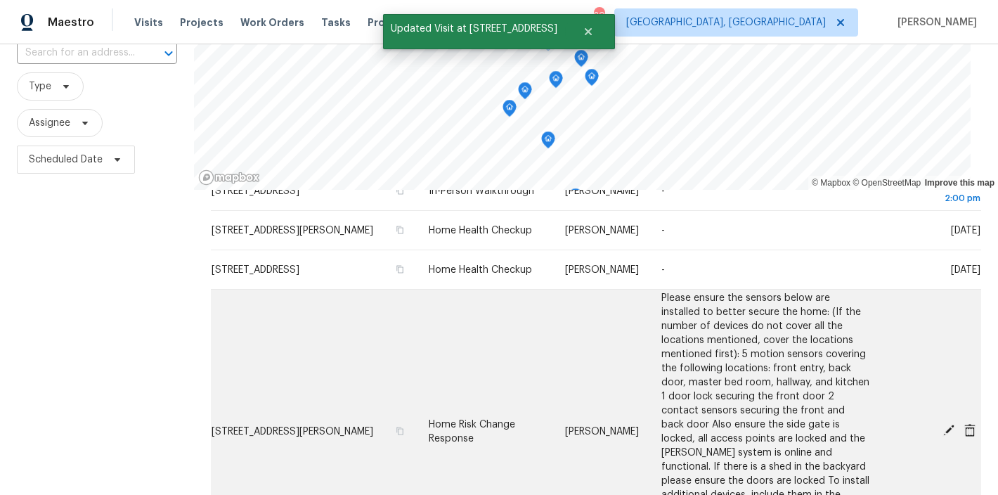
scroll to position [94, 0]
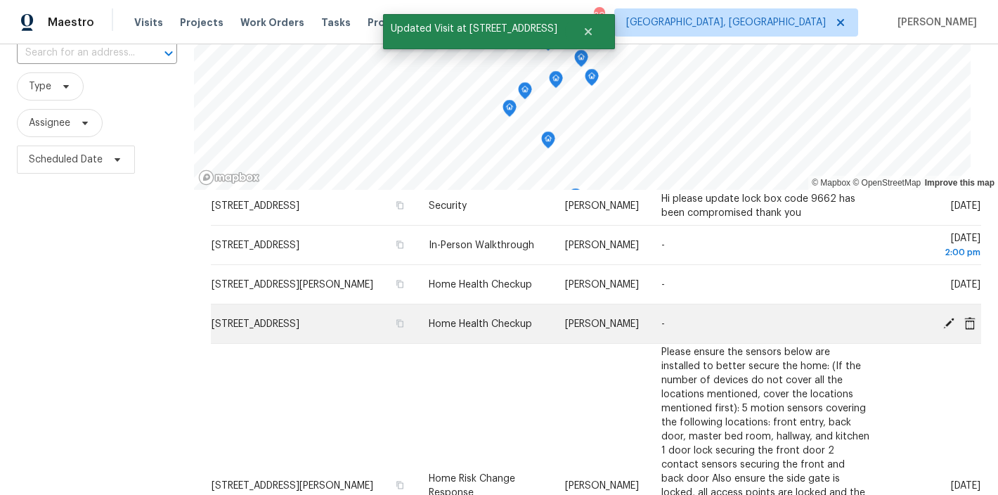
click at [942, 316] on icon at bounding box center [948, 322] width 13 height 13
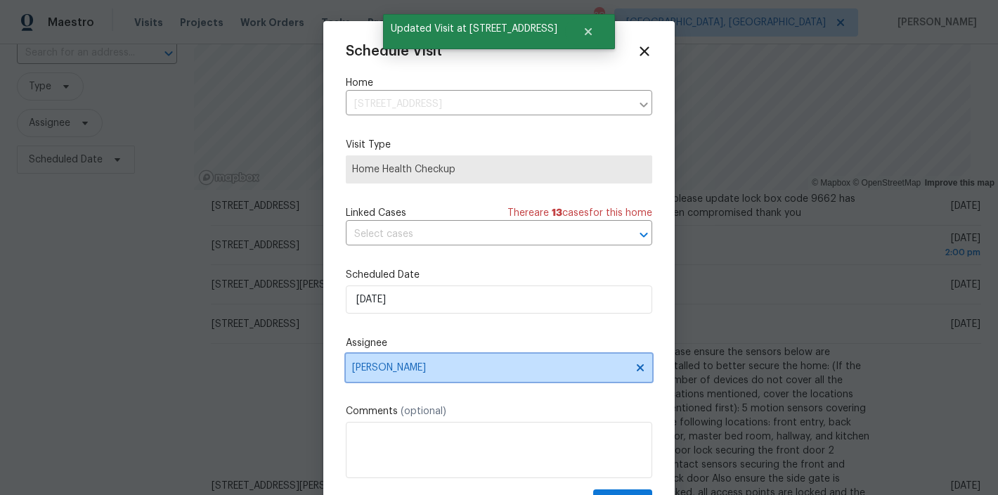
click at [402, 367] on span "[PERSON_NAME]" at bounding box center [489, 367] width 275 height 11
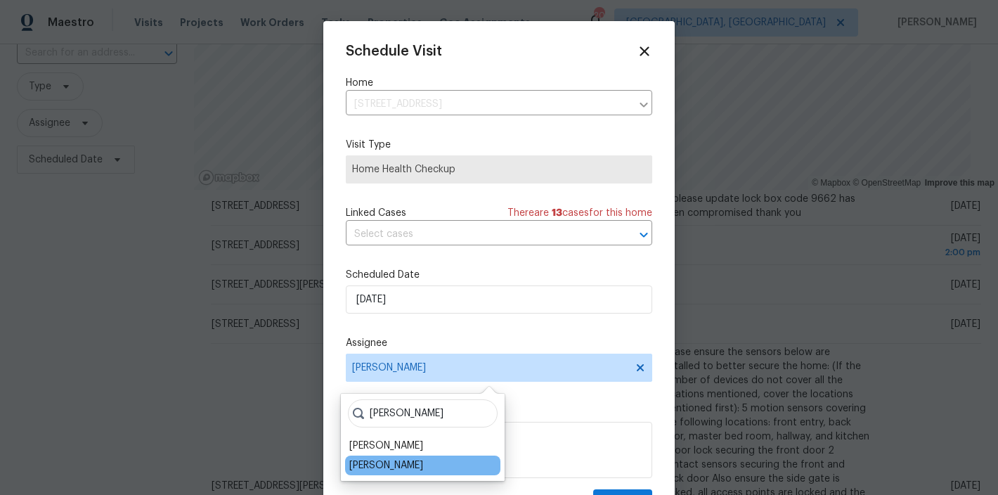
type input "chris"
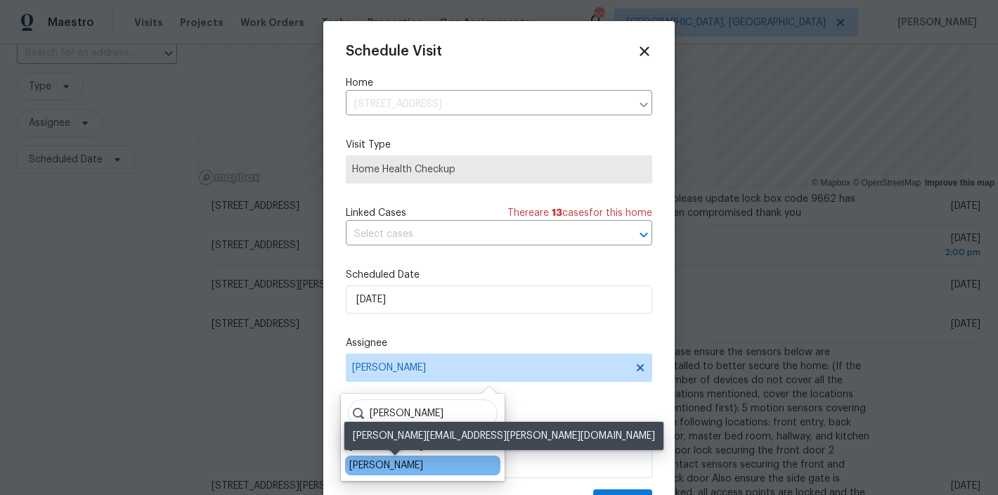
click at [408, 461] on div "Christopher Neilson" at bounding box center [386, 465] width 74 height 14
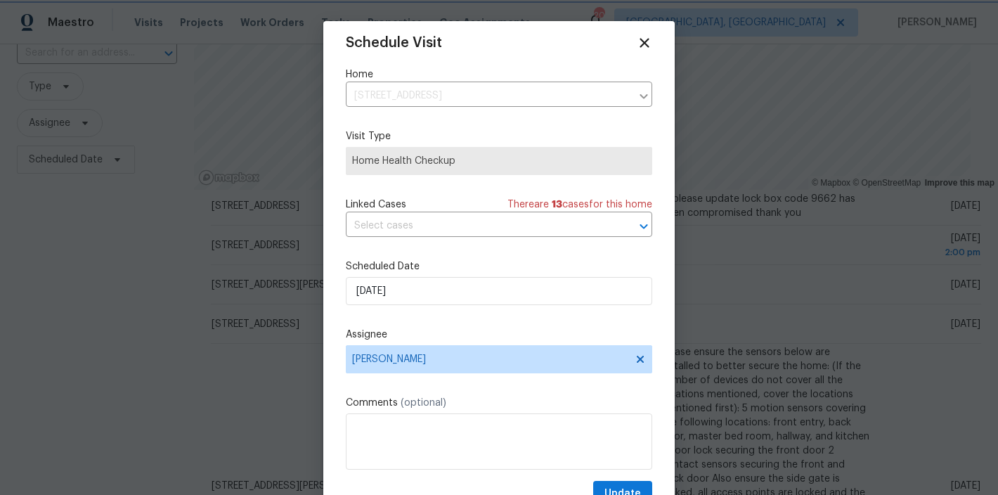
scroll to position [25, 0]
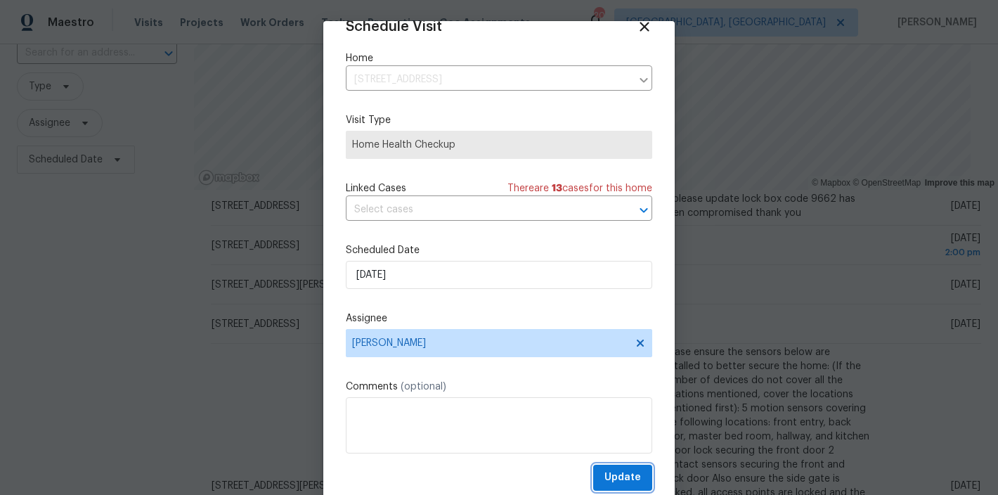
click at [615, 472] on span "Update" at bounding box center [622, 478] width 37 height 18
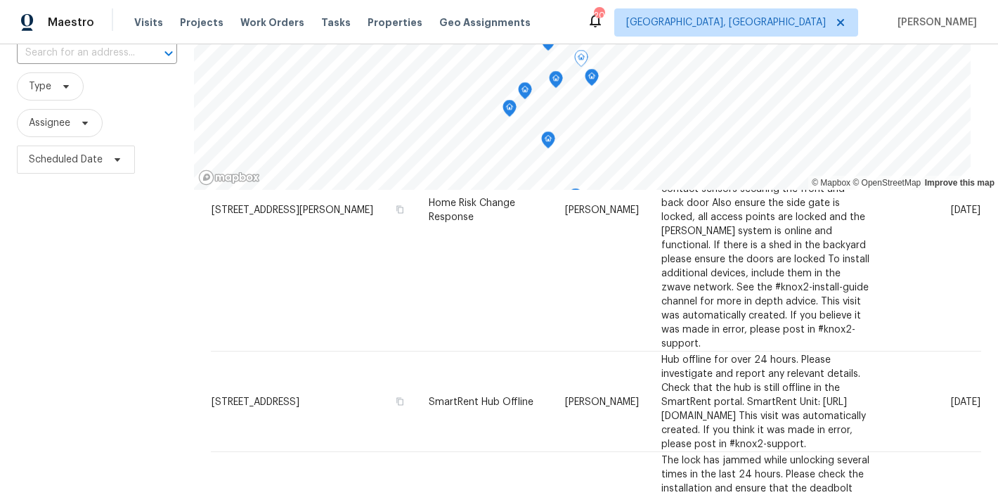
scroll to position [65, 0]
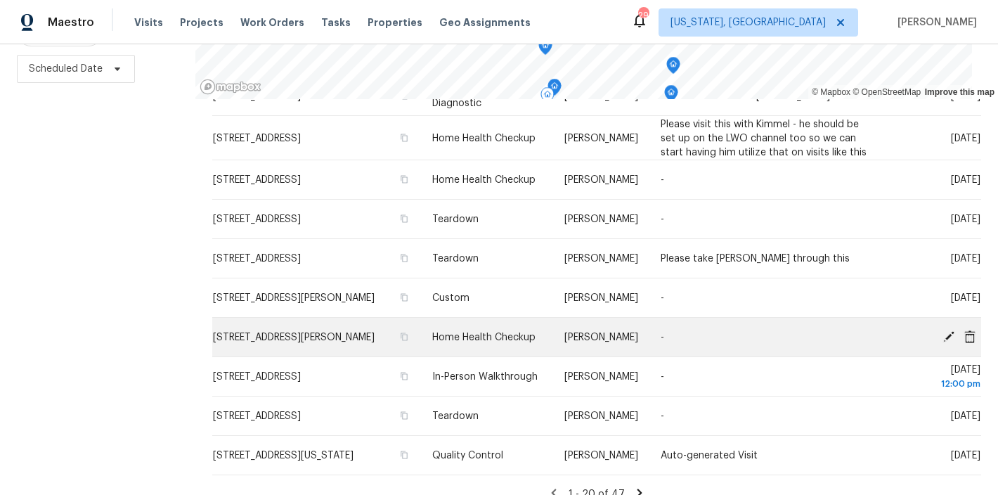
scroll to position [673, 0]
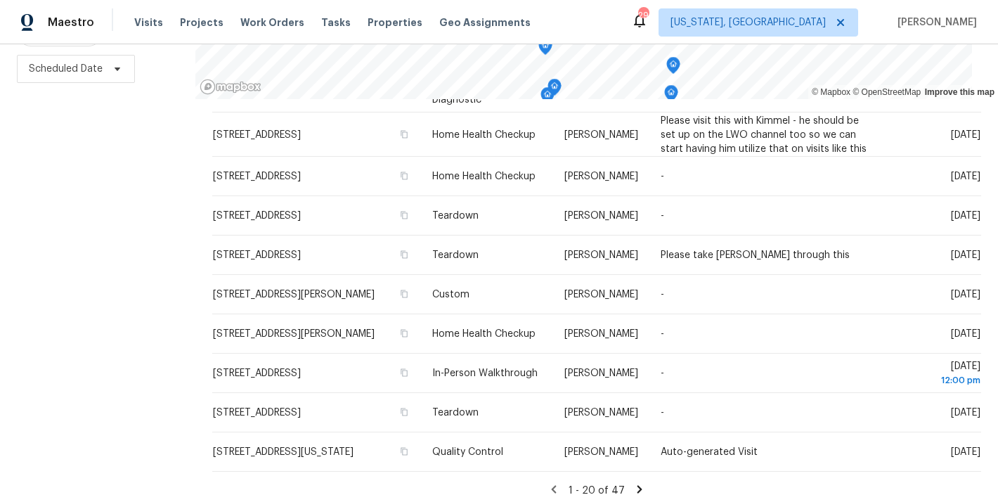
click at [116, 266] on div "Filters Reset ​ Type Assignee Scheduled Date" at bounding box center [97, 191] width 195 height 606
click at [632, 22] on div "Maestro Visits Projects Work Orders Tasks Properties Geo Assignments 29 Washing…" at bounding box center [499, 22] width 998 height 44
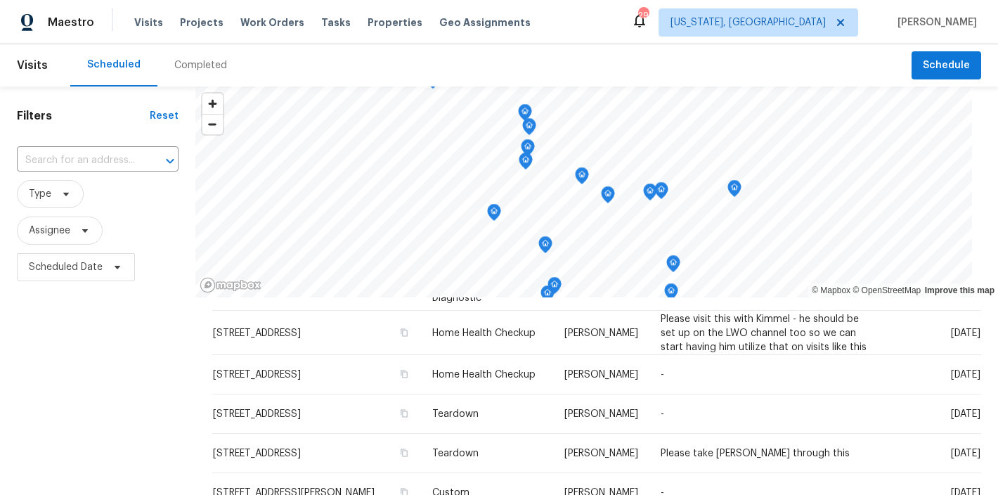
click at [604, 37] on div "Maestro Visits Projects Work Orders Tasks Properties Geo Assignments 29 Washing…" at bounding box center [499, 22] width 998 height 44
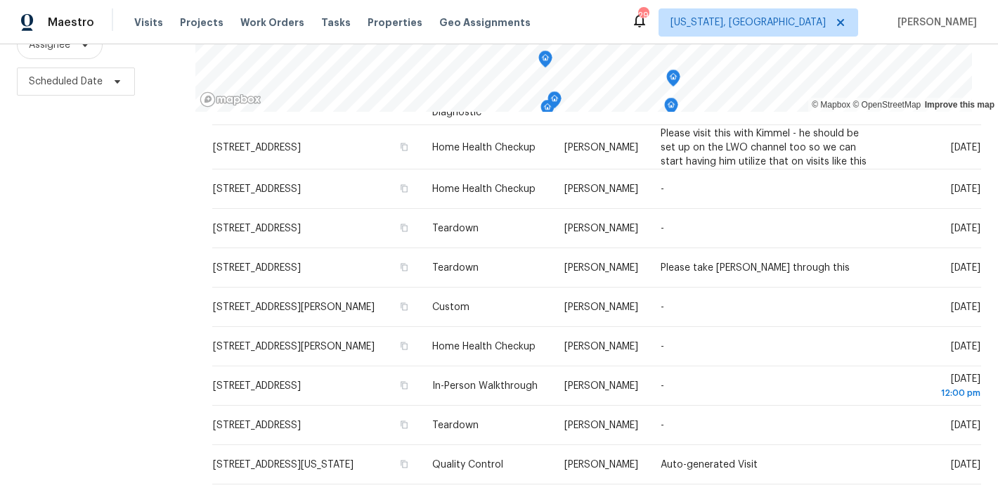
scroll to position [209, 0]
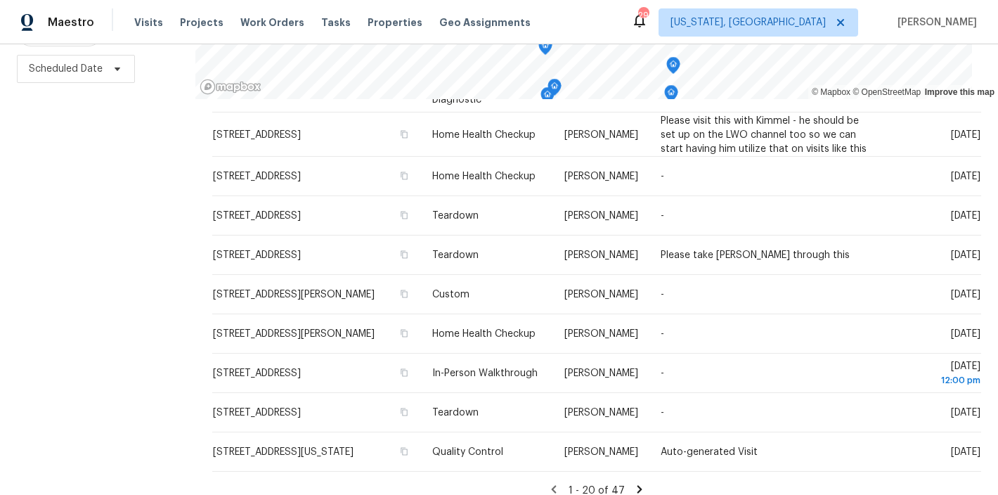
click at [554, 24] on div "Maestro Visits Projects Work Orders Tasks Properties Geo Assignments 29 Washing…" at bounding box center [499, 22] width 998 height 44
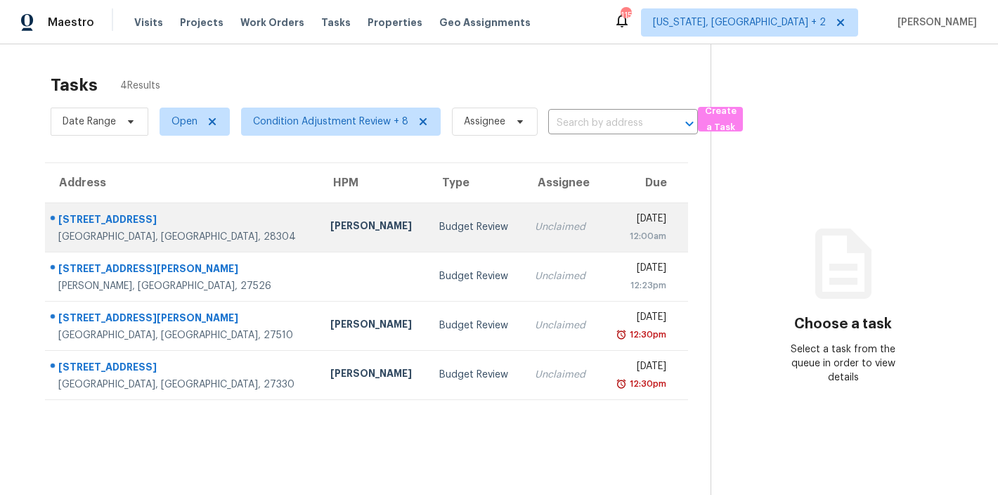
click at [428, 246] on td "Budget Review" at bounding box center [476, 226] width 96 height 49
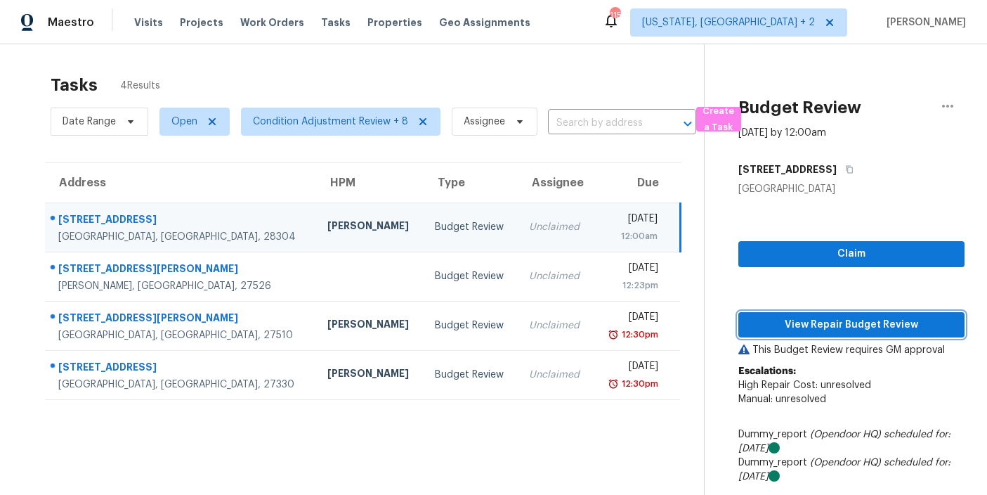
click at [855, 326] on span "View Repair Budget Review" at bounding box center [852, 325] width 204 height 18
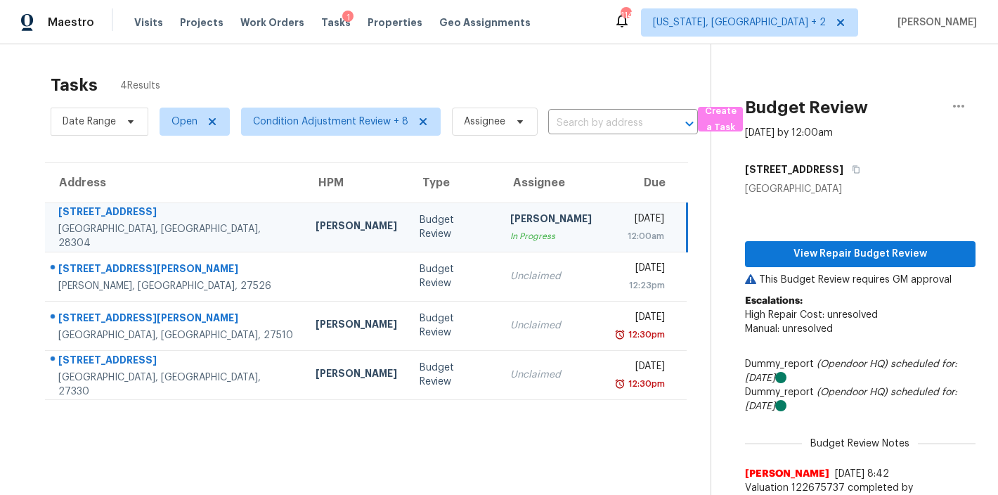
click at [326, 69] on div "Tasks 4 Results" at bounding box center [381, 85] width 660 height 37
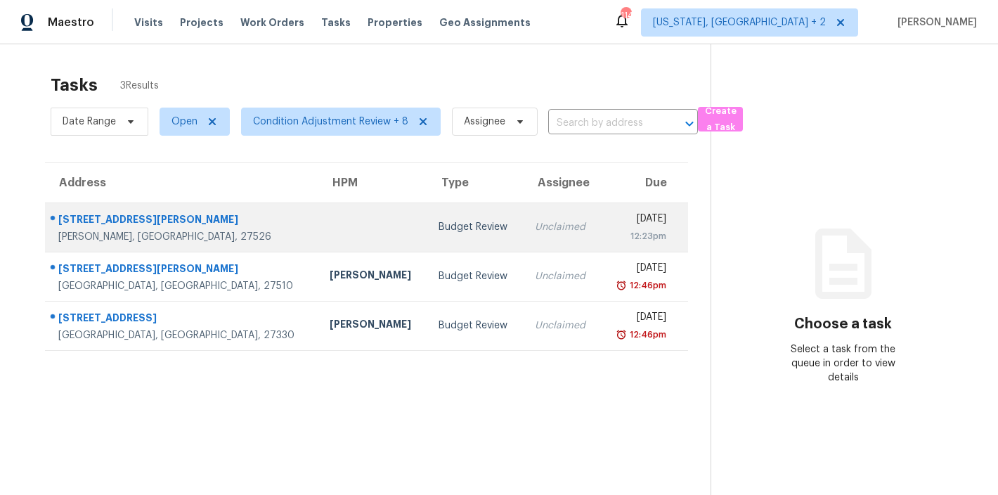
click at [318, 223] on td at bounding box center [372, 226] width 109 height 49
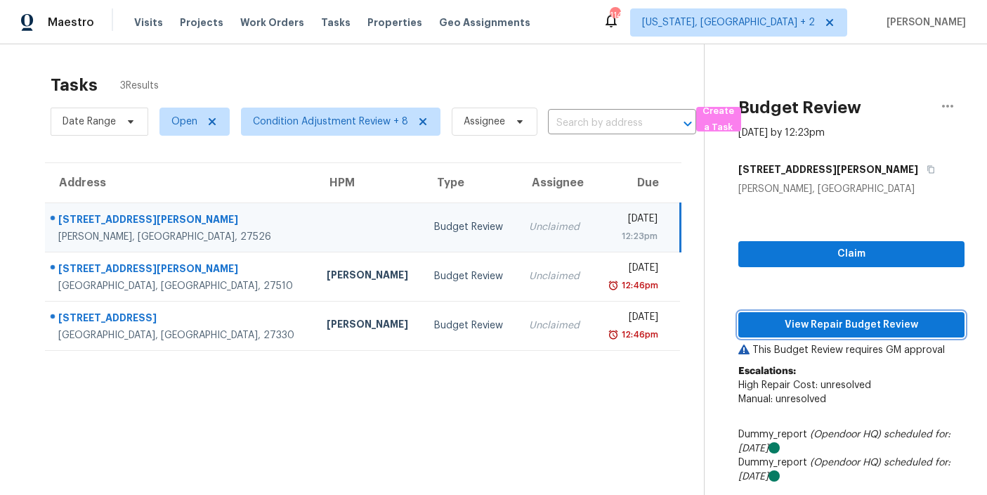
click at [785, 321] on span "View Repair Budget Review" at bounding box center [852, 325] width 204 height 18
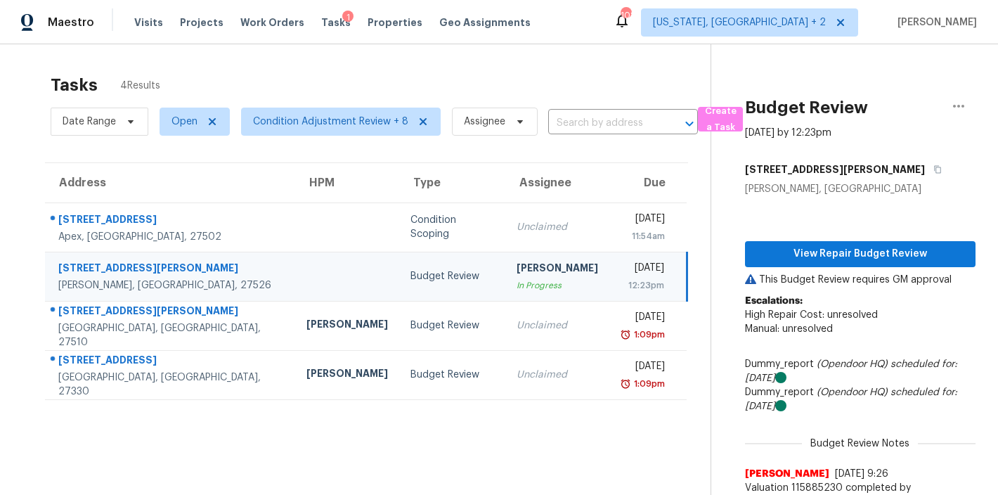
click at [295, 289] on td at bounding box center [347, 276] width 104 height 49
click at [74, 86] on h2 "Tasks" at bounding box center [74, 85] width 47 height 14
click at [73, 86] on h2 "Tasks" at bounding box center [74, 85] width 47 height 14
drag, startPoint x: 165, startPoint y: 84, endPoint x: 110, endPoint y: 89, distance: 55.7
click at [110, 89] on div "Tasks 4 Results" at bounding box center [381, 85] width 660 height 37
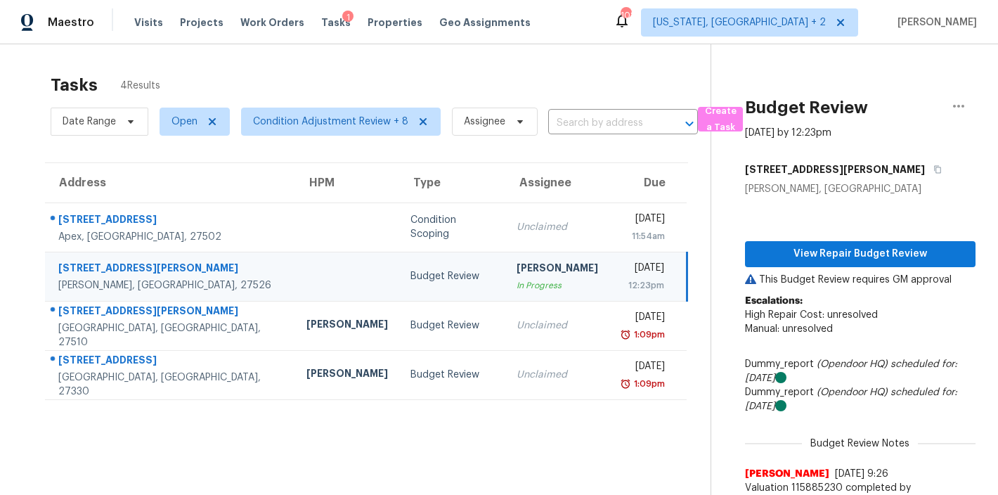
click at [157, 86] on span "4 Results" at bounding box center [140, 86] width 40 height 14
click at [576, 31] on div "Maestro Visits Projects Work Orders Tasks 1 Properties Geo Assignments 108 Wash…" at bounding box center [499, 22] width 998 height 44
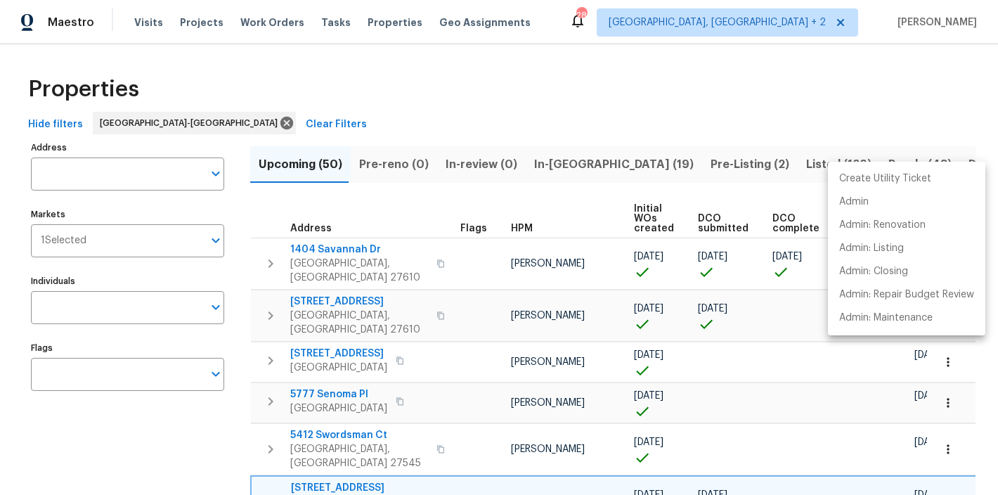
scroll to position [0, 195]
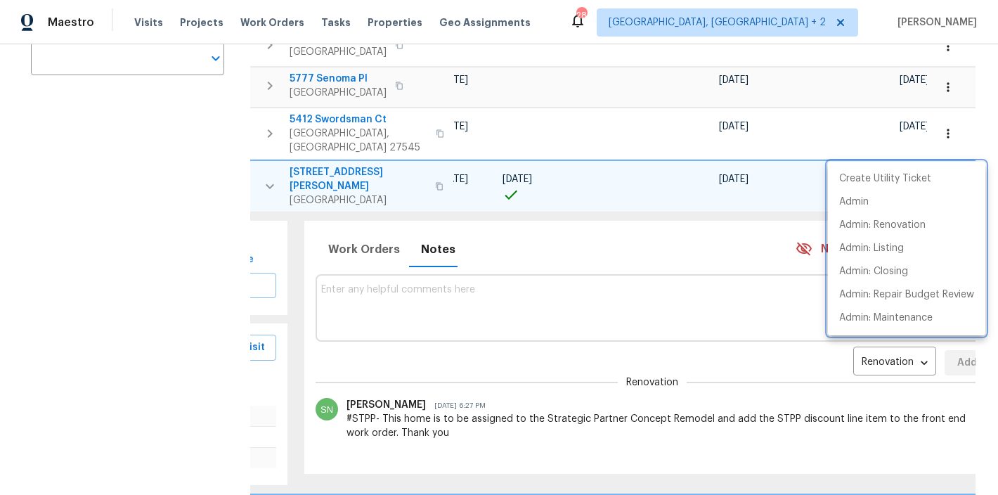
click at [16, 230] on div at bounding box center [499, 247] width 998 height 495
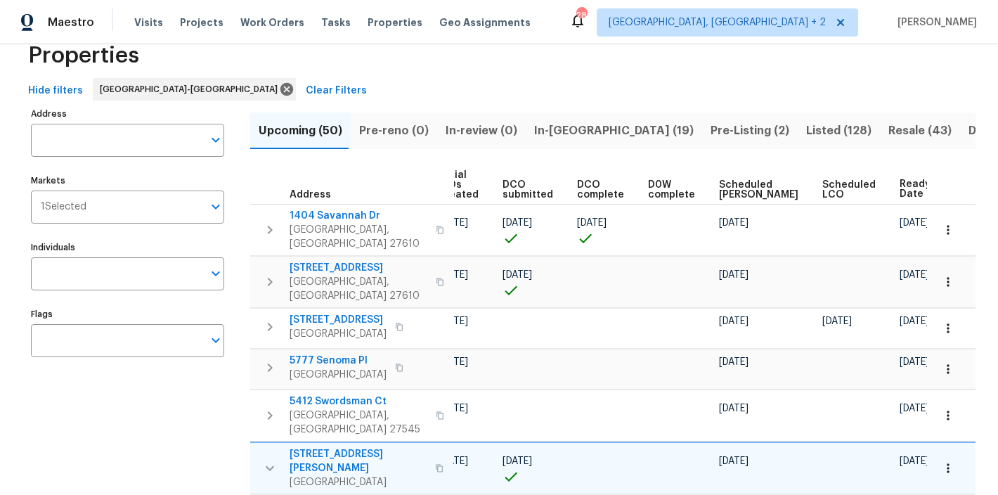
scroll to position [0, 0]
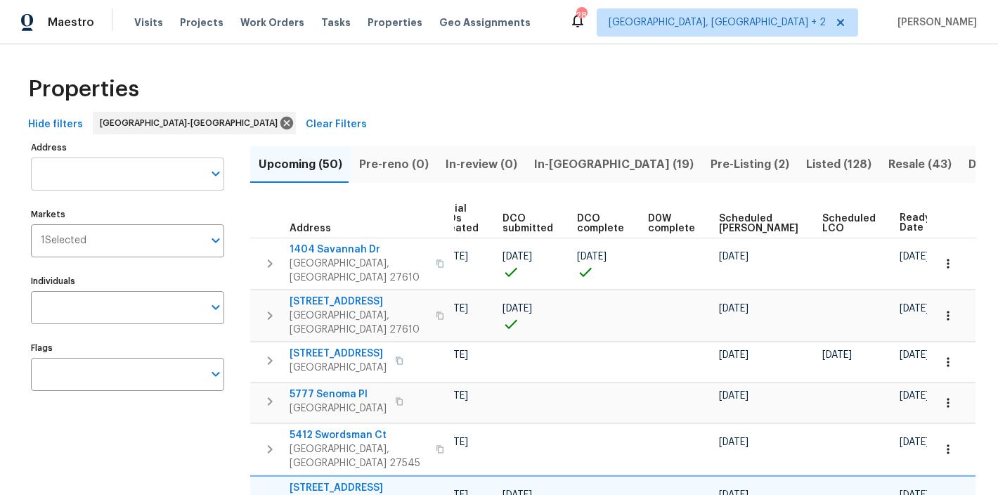
click at [119, 178] on input "Address" at bounding box center [117, 173] width 172 height 33
type input "722 blue lake dr"
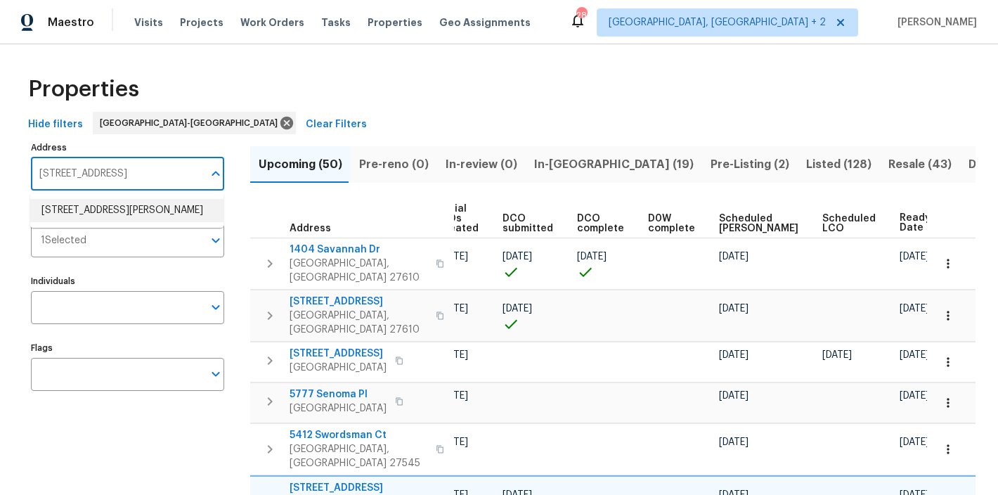
click at [154, 204] on li "722 Blue Lake Dr Mebane NC 27302" at bounding box center [126, 210] width 193 height 23
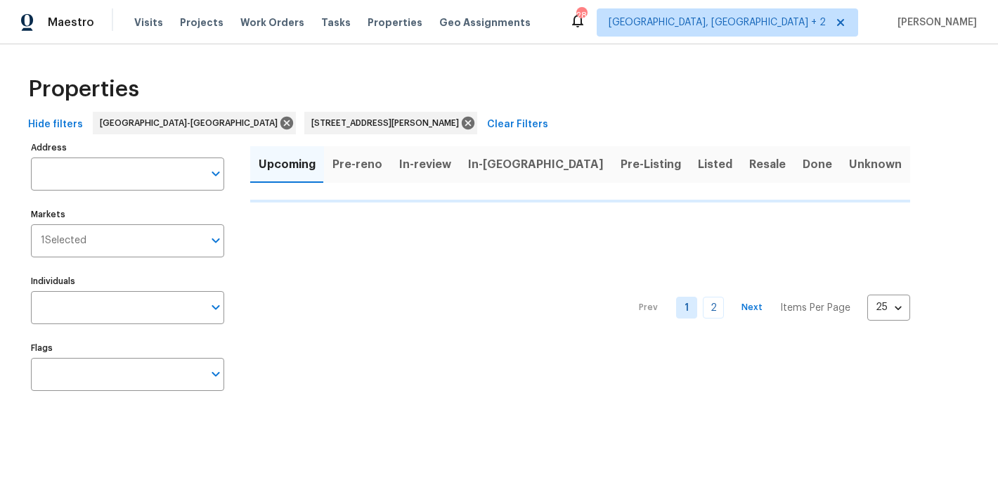
type input "722 Blue Lake Dr Mebane NC 27302"
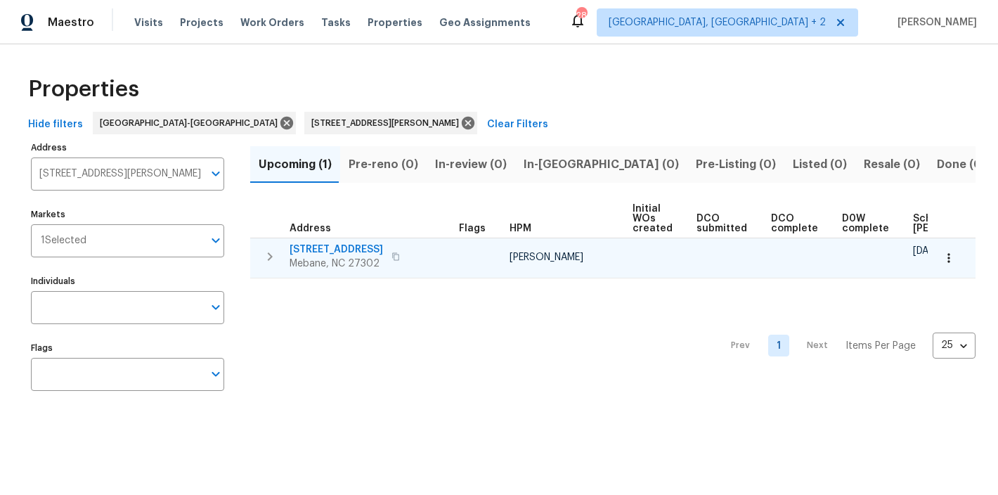
click at [942, 259] on icon "button" at bounding box center [949, 258] width 14 height 14
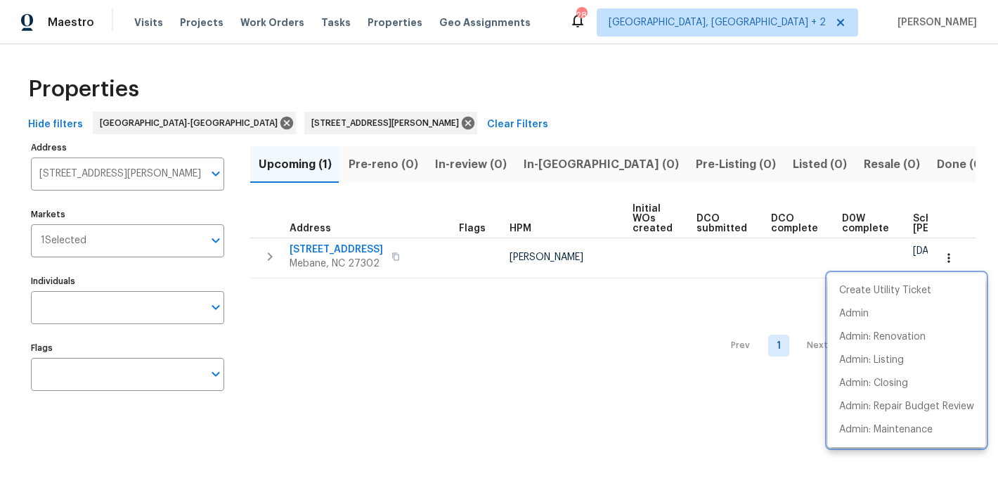
click at [363, 263] on div at bounding box center [499, 247] width 998 height 495
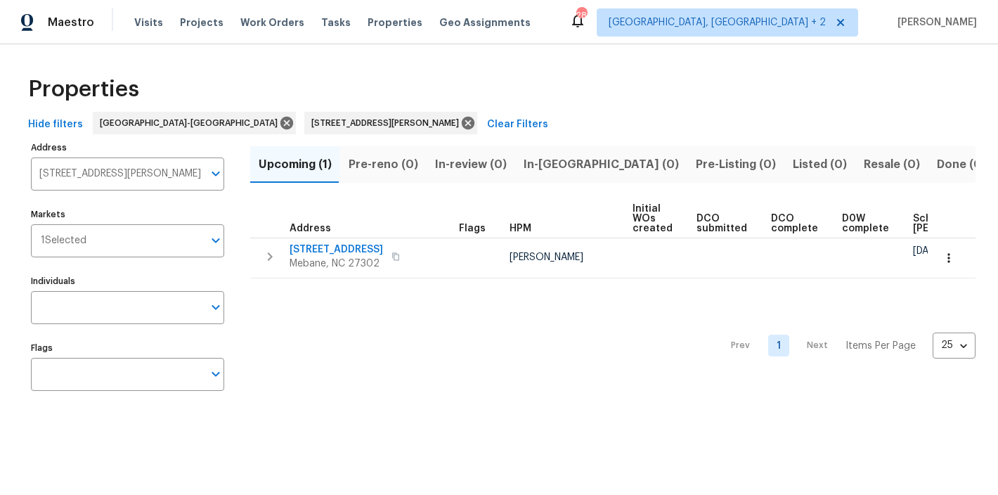
click at [343, 249] on span "722 Blue Lake Dr" at bounding box center [335, 249] width 93 height 14
click at [663, 35] on div "Maestro Visits Projects Work Orders Tasks Properties Geo Assignments 28 Charles…" at bounding box center [499, 22] width 998 height 44
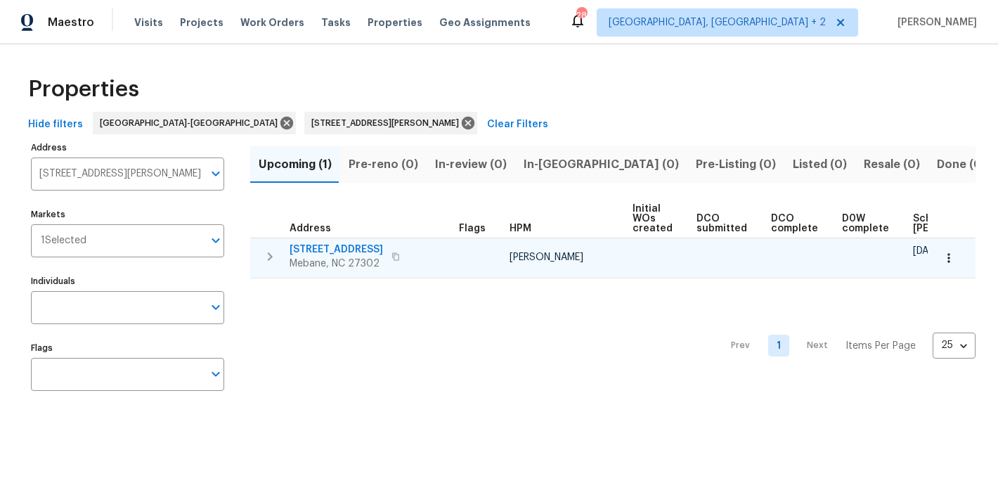
click at [942, 252] on icon "button" at bounding box center [949, 258] width 14 height 14
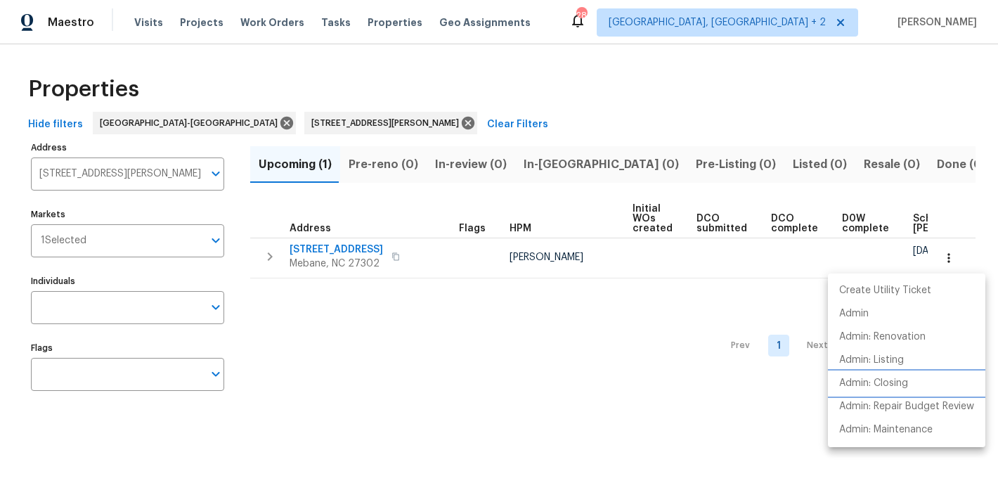
click at [895, 387] on p "Admin: Closing" at bounding box center [873, 383] width 69 height 15
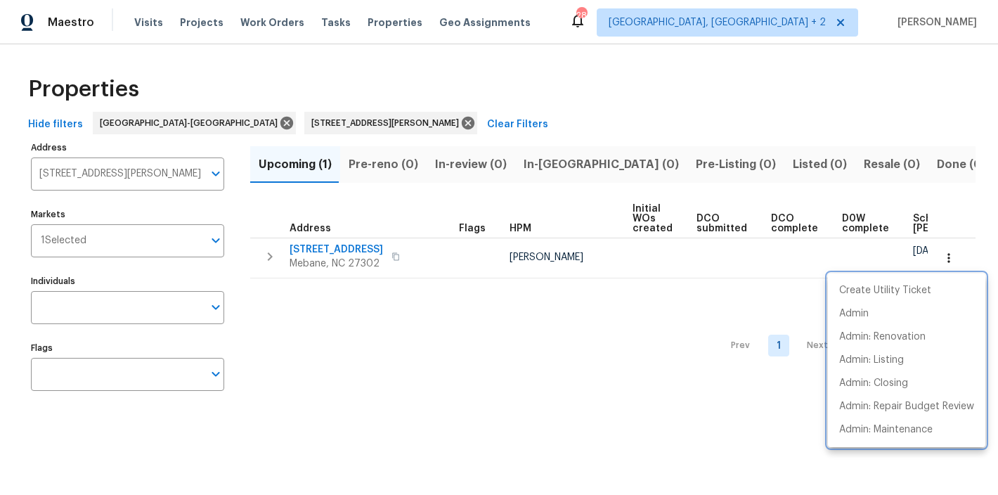
click at [549, 30] on div at bounding box center [499, 247] width 998 height 495
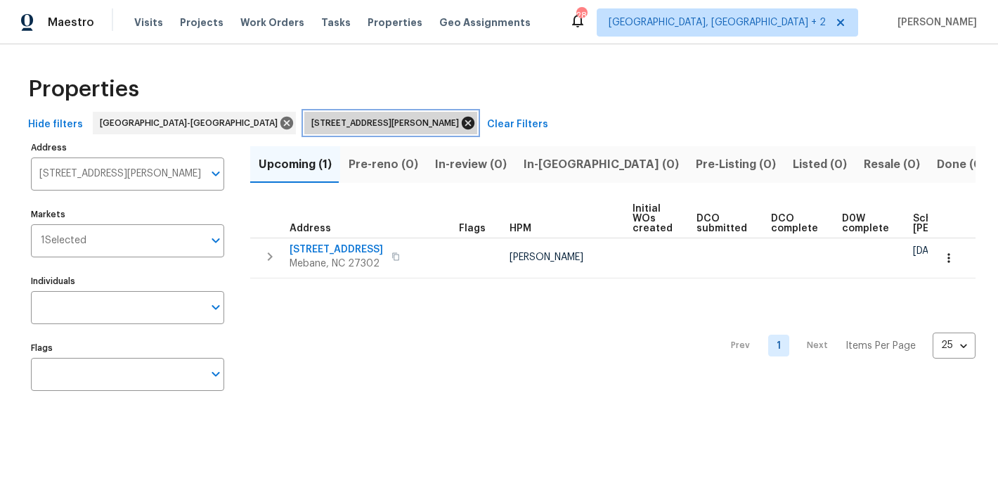
click at [460, 125] on icon at bounding box center [467, 122] width 15 height 15
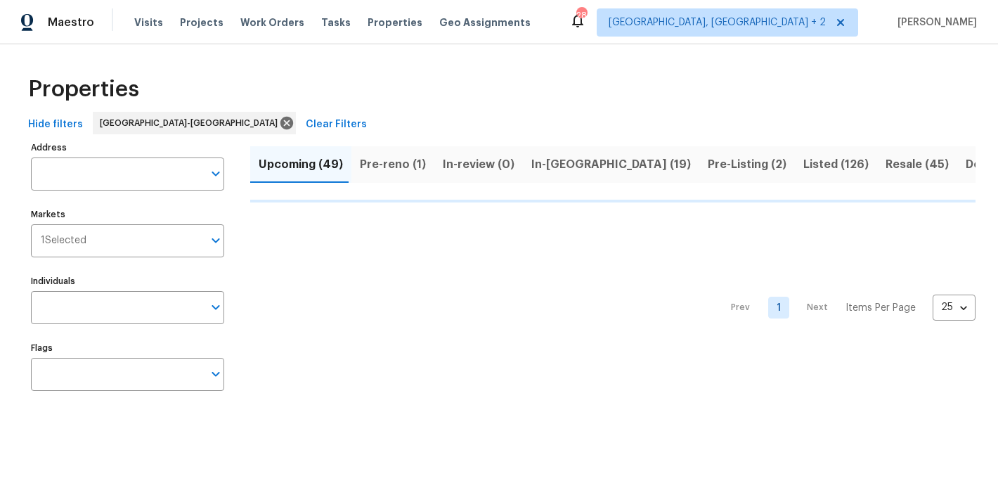
click at [598, 24] on div "Maestro Visits Projects Work Orders Tasks Properties Geo Assignments 28 Charles…" at bounding box center [499, 22] width 998 height 44
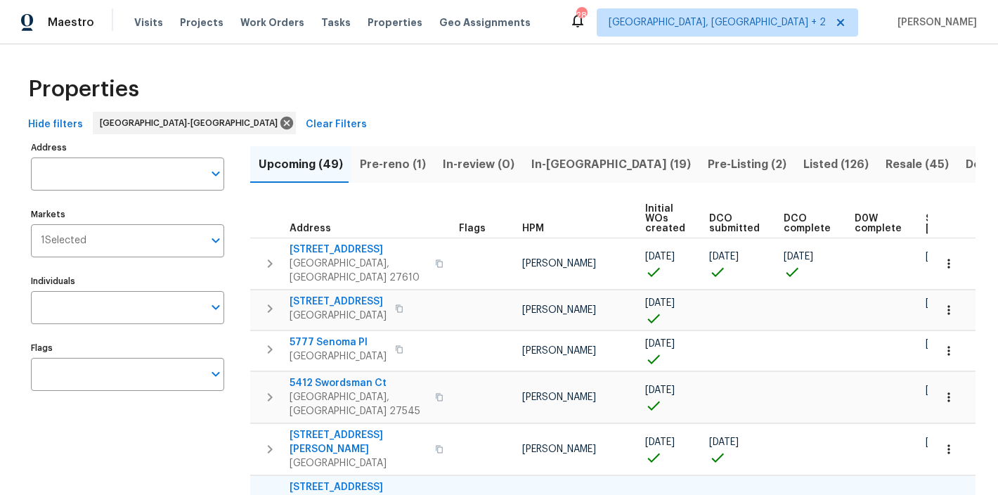
click at [528, 88] on div "Properties" at bounding box center [498, 89] width 953 height 45
click at [119, 179] on input "Address" at bounding box center [117, 173] width 172 height 33
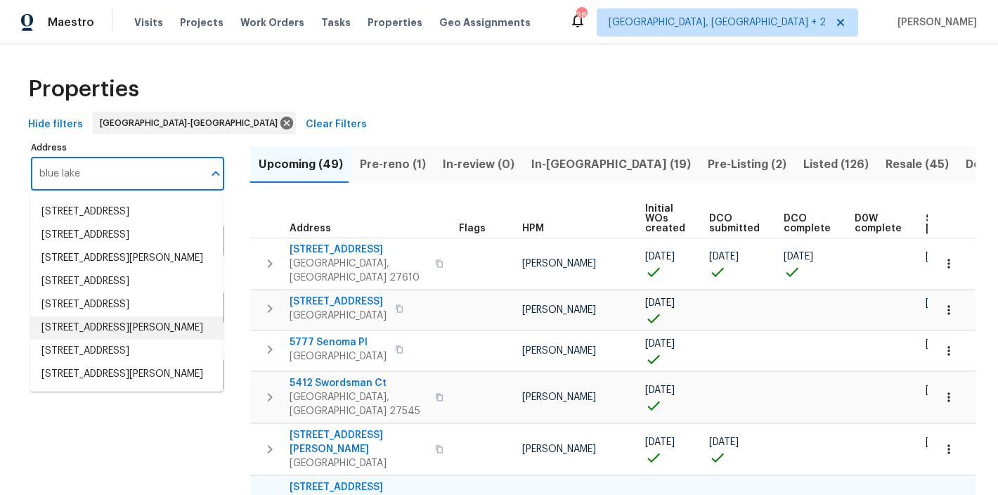
scroll to position [249, 0]
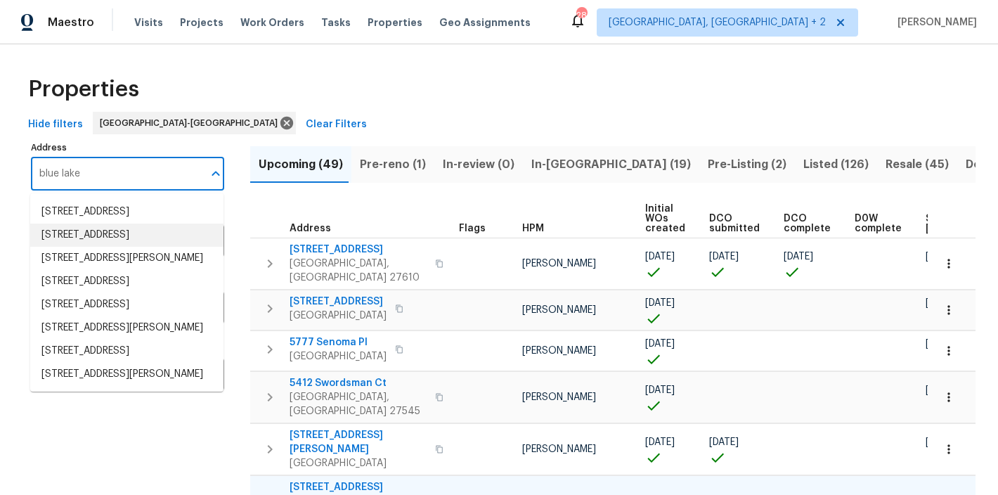
click at [110, 174] on input "blue lake" at bounding box center [117, 173] width 172 height 33
click at [39, 171] on input "blue lake" at bounding box center [117, 173] width 172 height 33
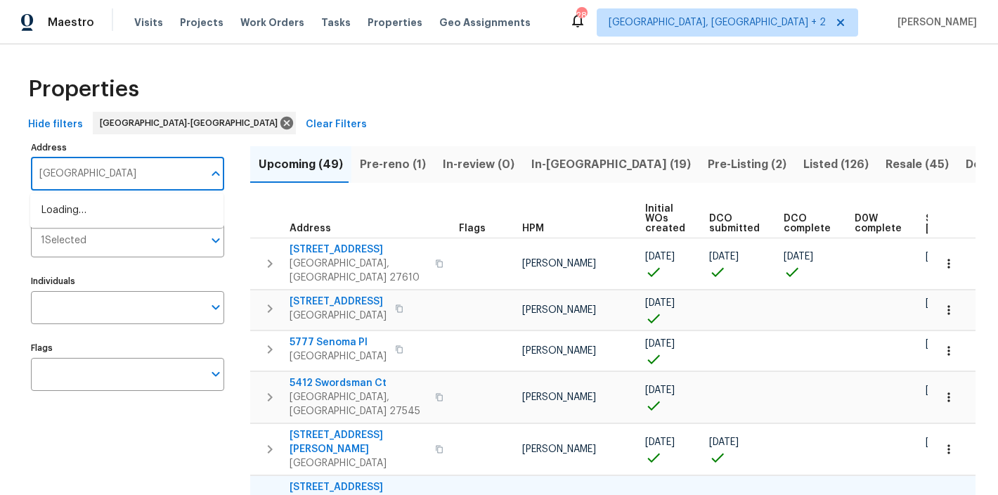
type input "722 blue lake"
click at [80, 200] on li "722 Blue Lake Dr Mebane NC 27302" at bounding box center [126, 210] width 193 height 23
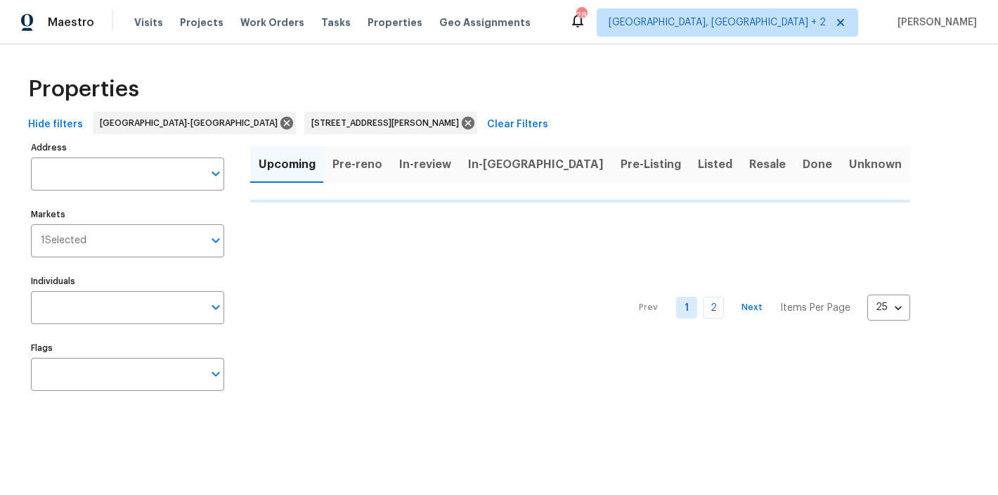
type input "722 Blue Lake Dr Mebane NC 27302"
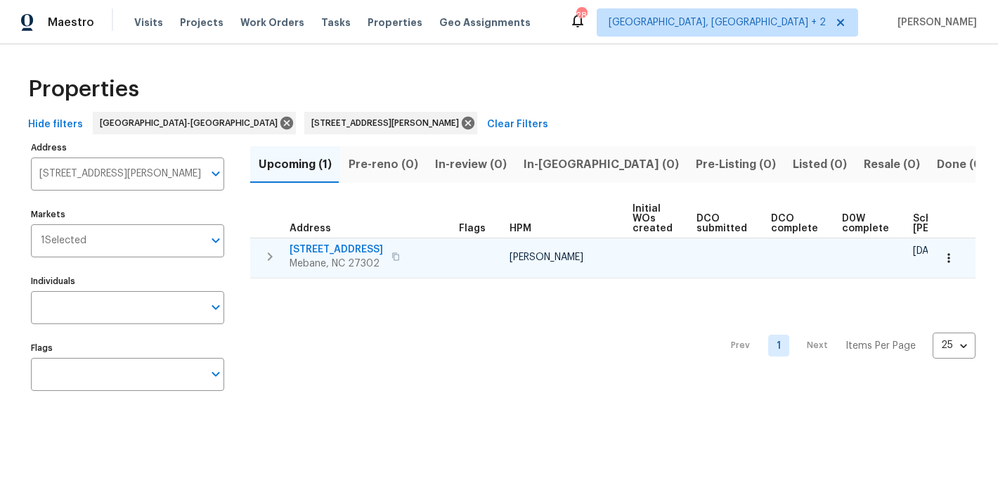
click at [933, 259] on button "button" at bounding box center [948, 257] width 31 height 31
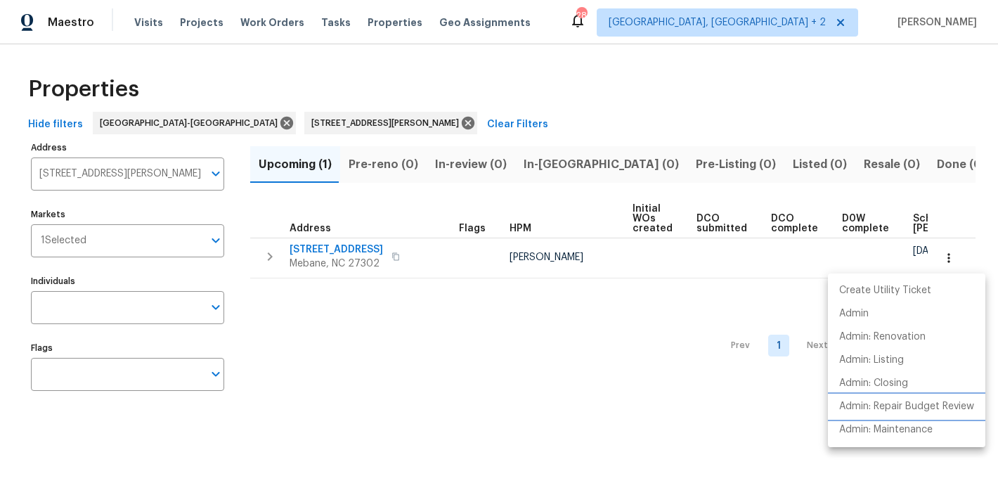
click at [949, 407] on p "Admin: Repair Budget Review" at bounding box center [906, 406] width 135 height 15
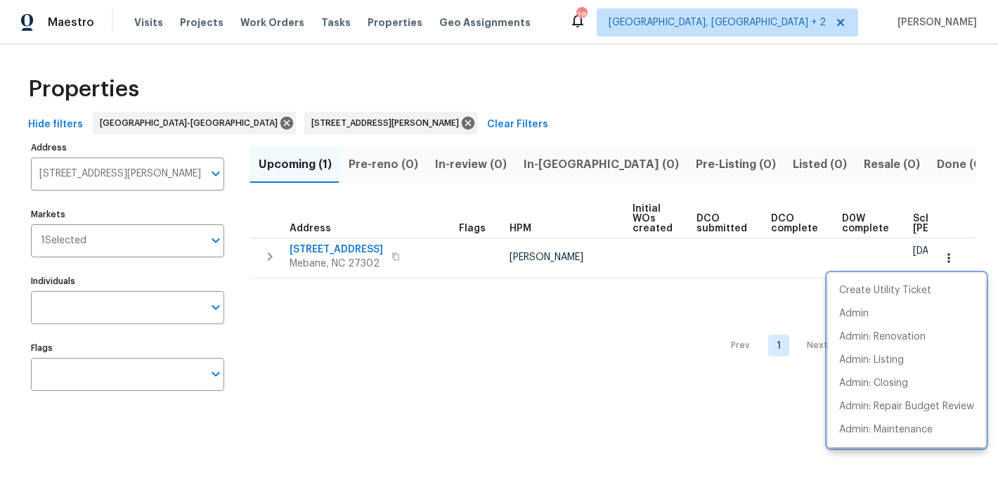
click at [346, 120] on div at bounding box center [499, 247] width 998 height 495
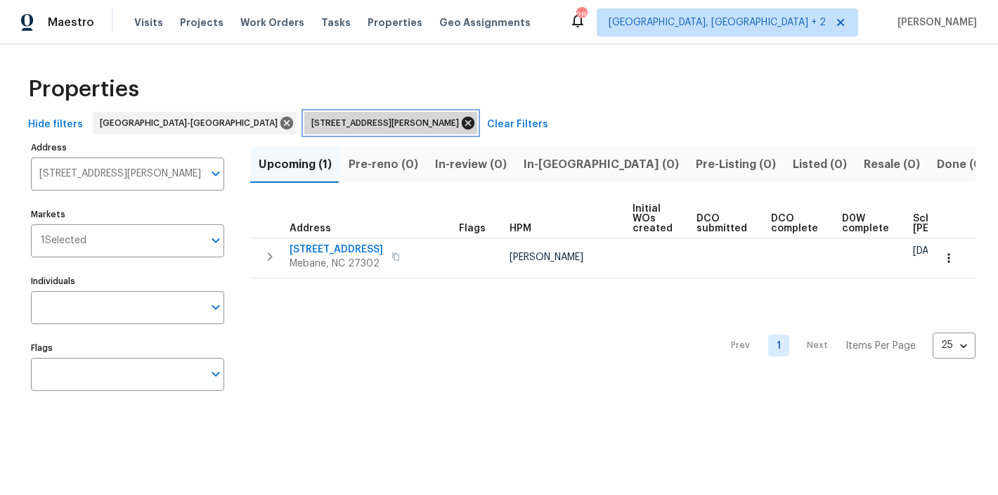
click at [460, 123] on icon at bounding box center [467, 122] width 15 height 15
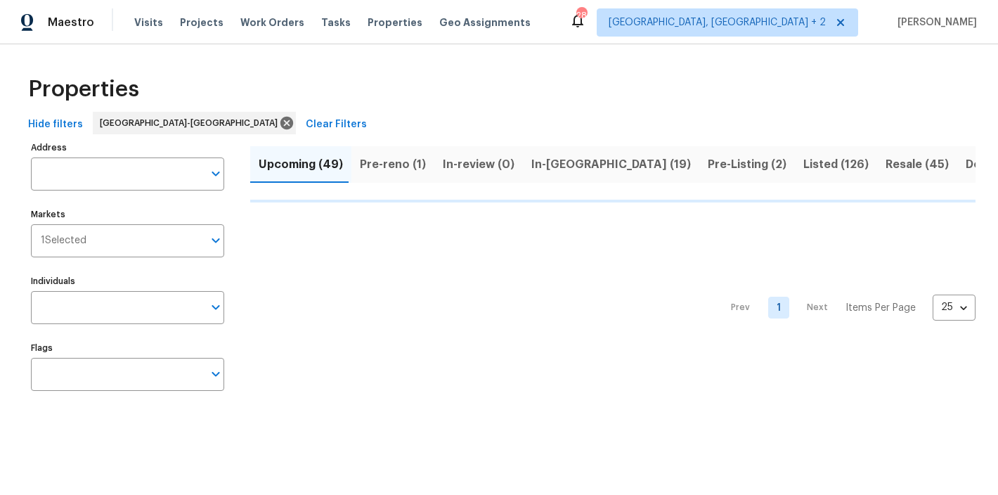
click at [558, 24] on div "Maestro Visits Projects Work Orders Tasks Properties Geo Assignments 28 Charles…" at bounding box center [499, 22] width 998 height 44
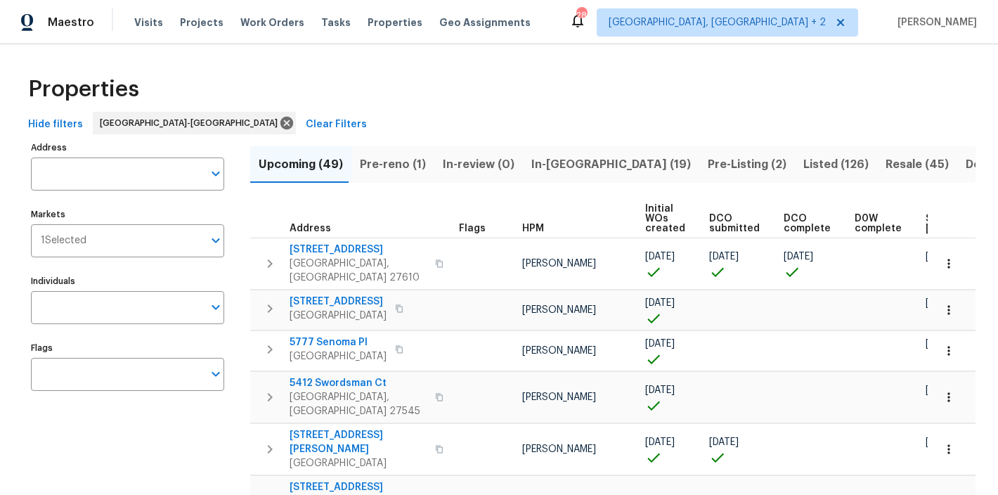
click at [566, 27] on div "Maestro Visits Projects Work Orders Tasks Properties Geo Assignments 28 Charles…" at bounding box center [499, 22] width 998 height 44
click at [464, 92] on div "Properties" at bounding box center [498, 89] width 953 height 45
click at [599, 18] on div "Maestro Visits Projects Work Orders Tasks Properties Geo Assignments 28 Charles…" at bounding box center [499, 22] width 998 height 44
click at [608, 39] on div "Maestro Visits Projects Work Orders Tasks Properties Geo Assignments 28 Charles…" at bounding box center [499, 22] width 998 height 44
click at [558, 21] on div "Maestro Visits Projects Work Orders Tasks Properties Geo Assignments 28 Charles…" at bounding box center [499, 22] width 998 height 44
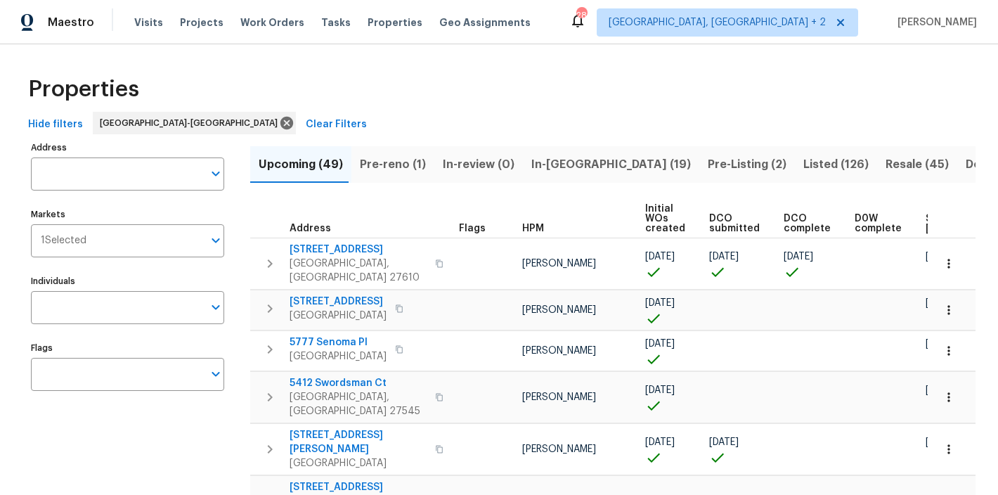
click at [625, 33] on div "Maestro Visits Projects Work Orders Tasks Properties Geo Assignments 28 Charles…" at bounding box center [499, 22] width 998 height 44
click at [602, 21] on div "Maestro Visits Projects Work Orders Tasks Properties Geo Assignments 28 Charles…" at bounding box center [499, 22] width 998 height 44
click at [559, 30] on div "Maestro Visits Projects Work Orders Tasks Properties Geo Assignments 28 Charles…" at bounding box center [499, 22] width 998 height 44
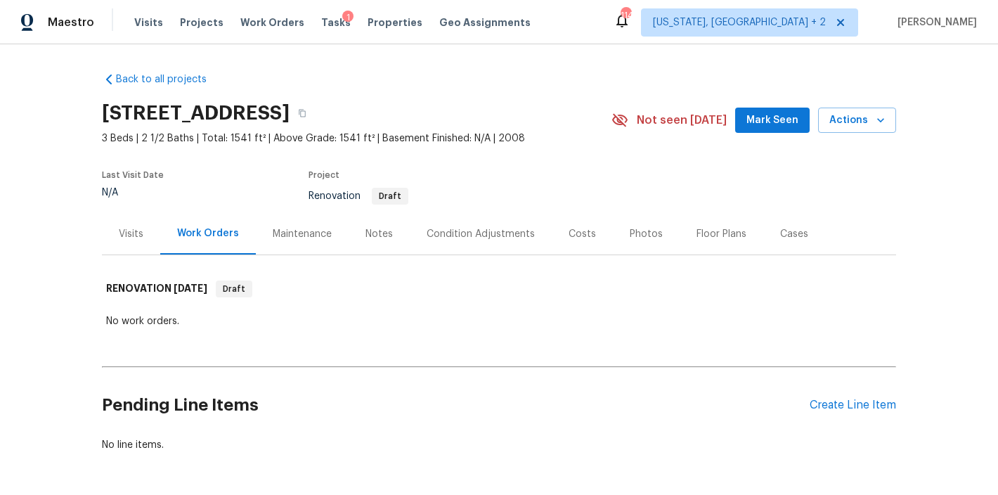
click at [445, 72] on div "Back to all projects [STREET_ADDRESS] 3 Beds | 2 1/2 Baths | Total: 1541 ft² | …" at bounding box center [499, 262] width 794 height 402
click at [374, 90] on div "Back to all projects [STREET_ADDRESS] 3 Beds | 2 1/2 Baths | Total: 1541 ft² | …" at bounding box center [499, 262] width 794 height 402
click at [623, 122] on icon at bounding box center [619, 120] width 17 height 17
drag, startPoint x: 728, startPoint y: 117, endPoint x: 641, endPoint y: 115, distance: 86.4
click at [641, 115] on div "Not seen [DATE]" at bounding box center [673, 120] width 124 height 17
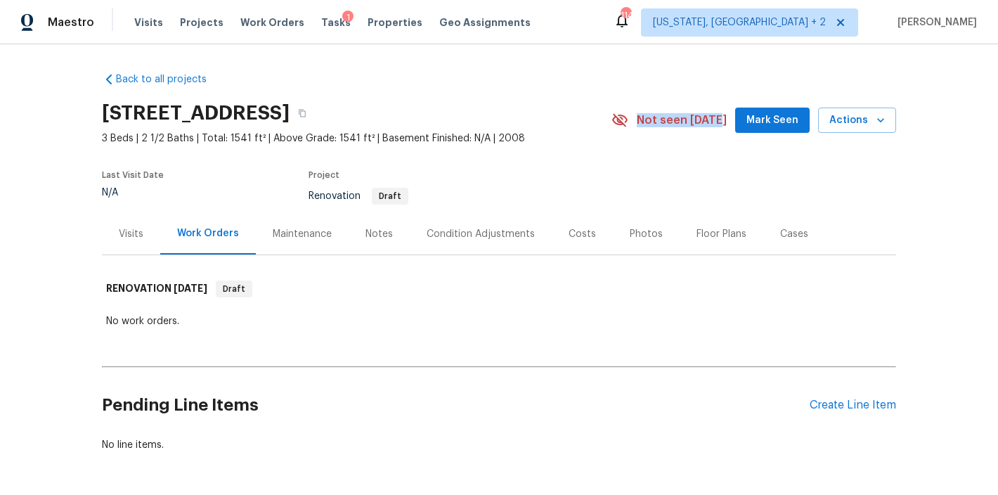
click at [645, 117] on div "Not seen [DATE]" at bounding box center [673, 120] width 124 height 17
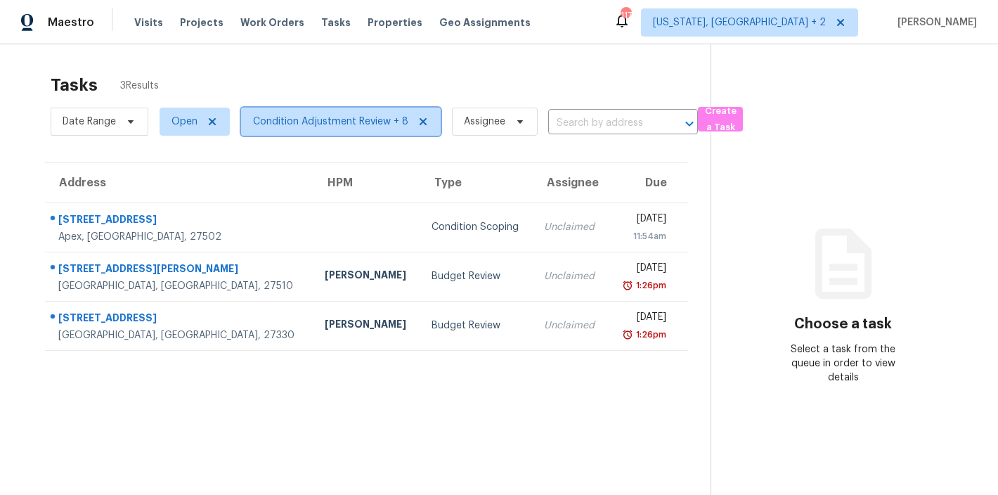
click at [304, 125] on span "Condition Adjustment Review + 8" at bounding box center [330, 122] width 155 height 14
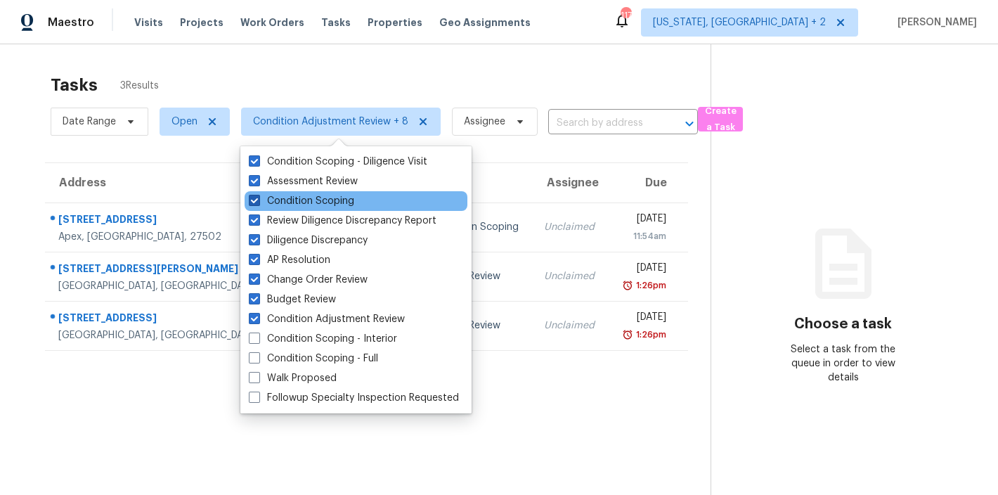
click at [314, 203] on label "Condition Scoping" at bounding box center [301, 201] width 105 height 14
click at [258, 203] on input "Condition Scoping" at bounding box center [253, 198] width 9 height 9
checkbox input "false"
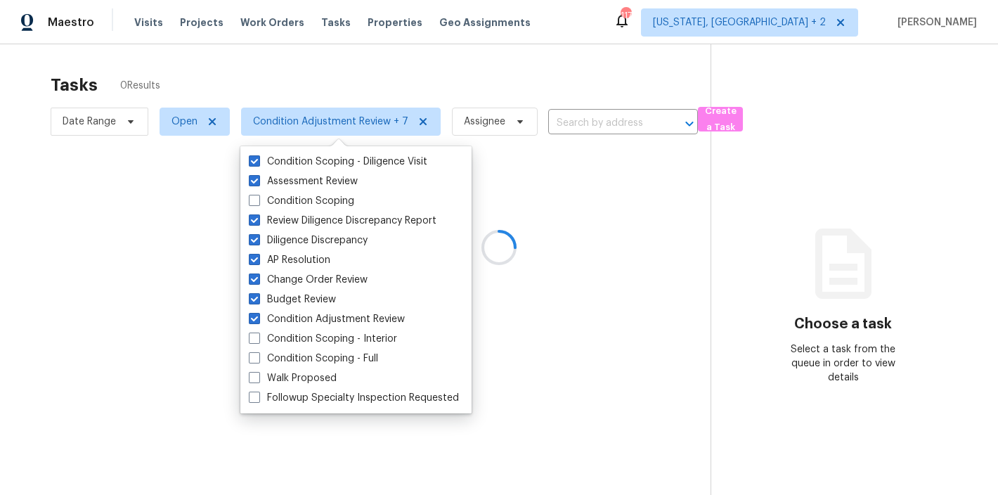
click at [528, 68] on div at bounding box center [499, 247] width 998 height 495
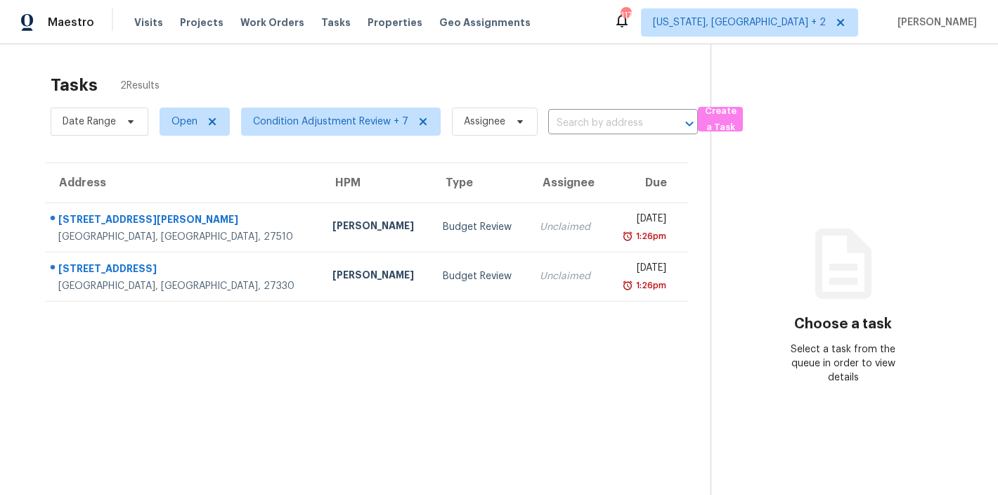
click at [321, 228] on td "[PERSON_NAME]" at bounding box center [376, 226] width 110 height 49
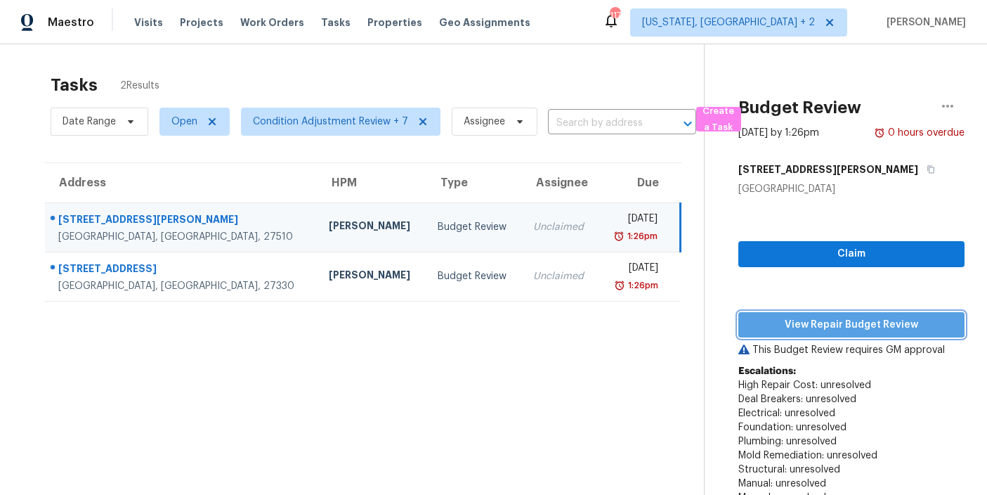
click at [804, 323] on span "View Repair Budget Review" at bounding box center [852, 325] width 204 height 18
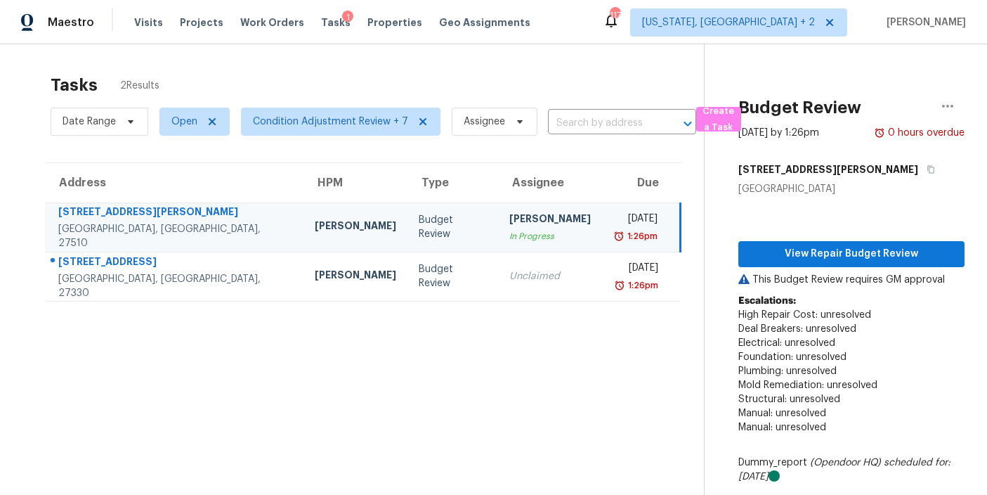
click at [396, 64] on div "Tasks 2 Results Date Range Open Condition Adjustment Review + 7 Assignee ​ Crea…" at bounding box center [493, 308] width 987 height 528
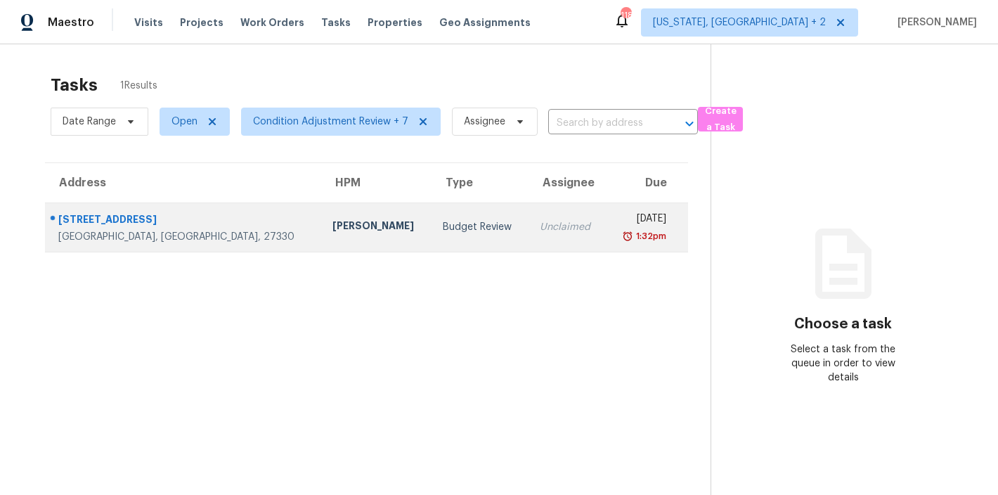
click at [443, 220] on div "Budget Review" at bounding box center [480, 227] width 74 height 14
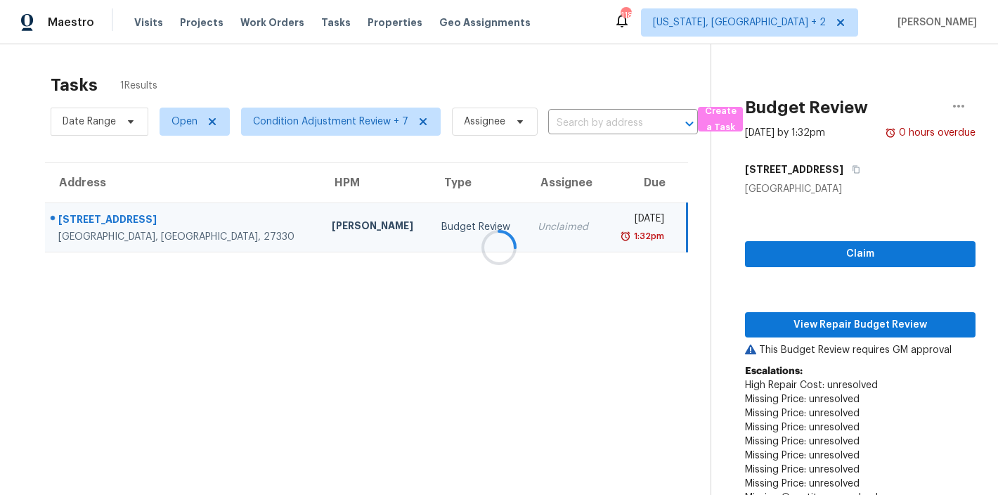
click at [866, 326] on div at bounding box center [499, 247] width 998 height 495
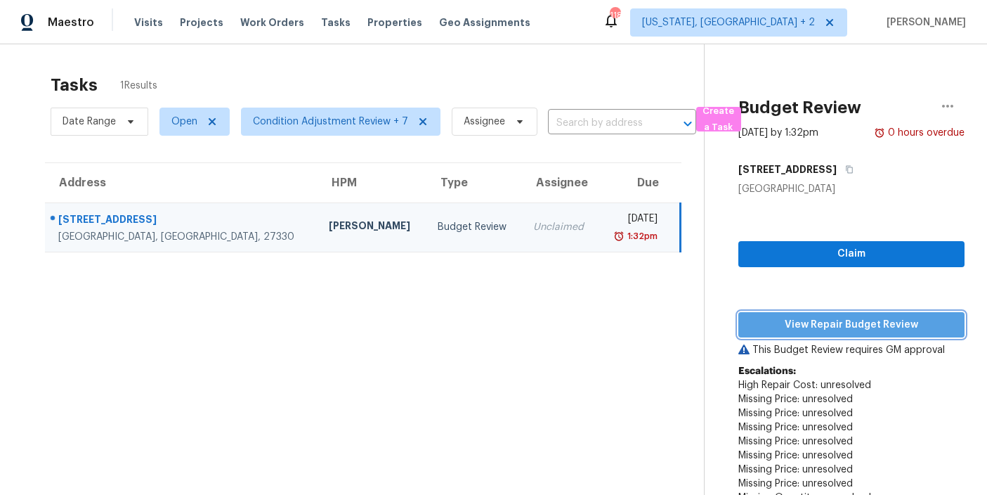
click at [843, 329] on span "View Repair Budget Review" at bounding box center [852, 325] width 204 height 18
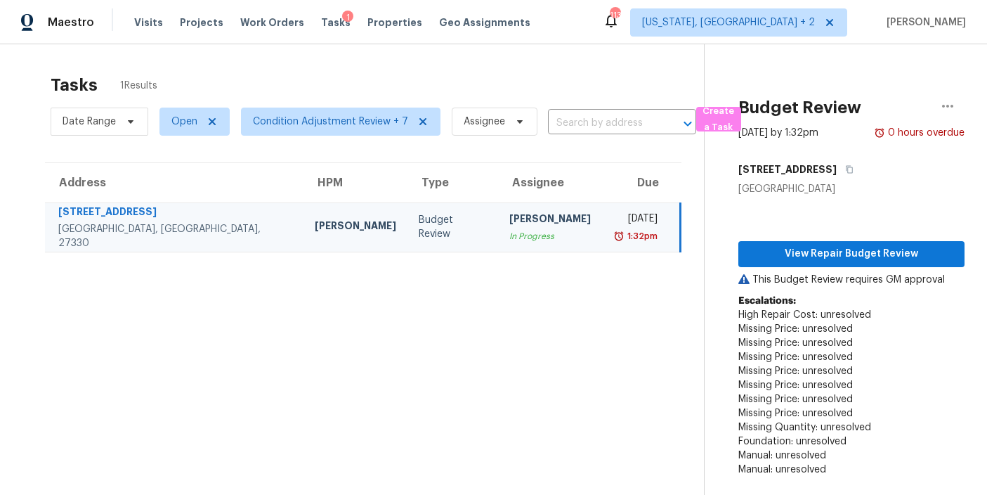
click at [549, 74] on div "Tasks 1 Results" at bounding box center [377, 85] width 653 height 37
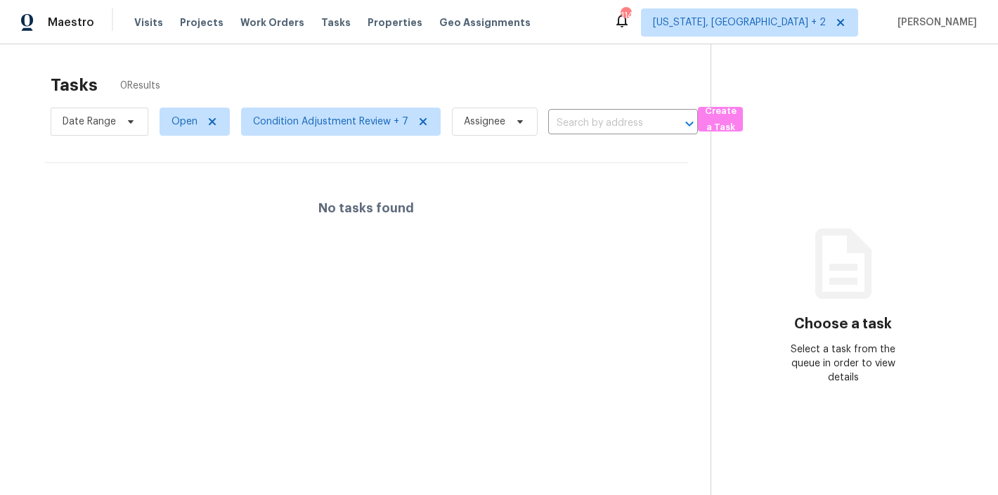
click at [606, 29] on div "Maestro Visits Projects Work Orders Tasks Properties Geo Assignments [STREET_AD…" at bounding box center [499, 22] width 998 height 44
click at [582, 72] on div "Tasks 0 Results" at bounding box center [381, 85] width 660 height 37
click at [601, 37] on div at bounding box center [499, 247] width 998 height 495
